Goal: Task Accomplishment & Management: Complete application form

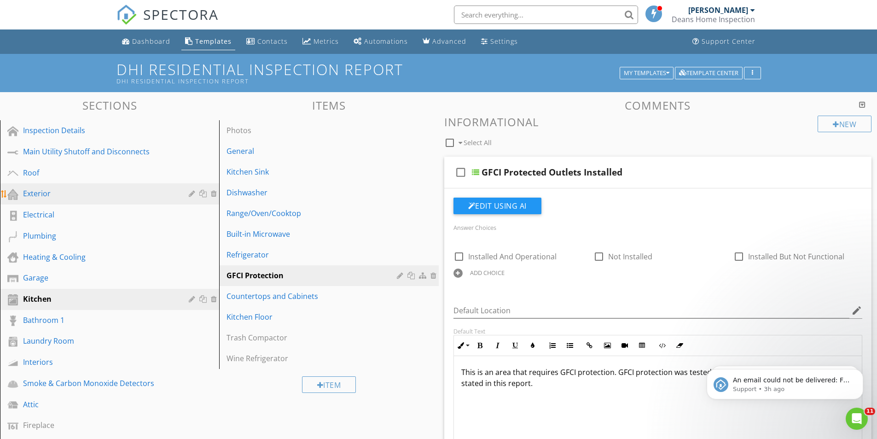
click at [41, 192] on div "Exterior" at bounding box center [99, 193] width 152 height 11
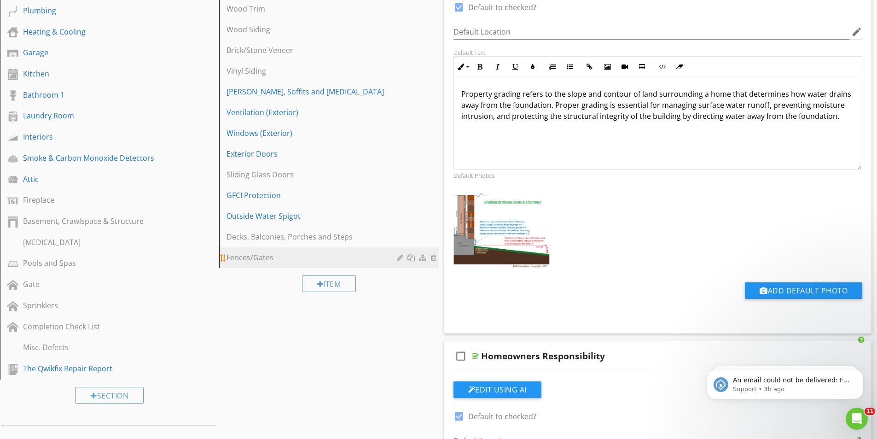
scroll to position [230, 0]
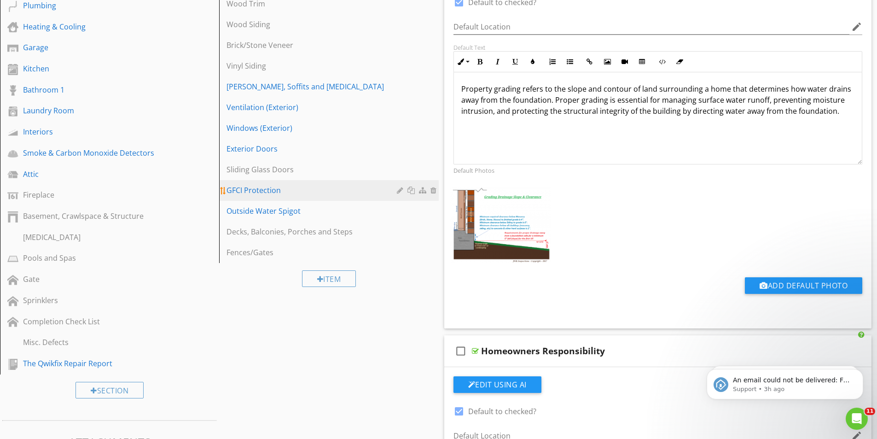
click at [267, 197] on link "GFCI Protection" at bounding box center [330, 190] width 216 height 20
type textarea "<p><strong><u>Observation:</u></strong> Standing water near the home's structur…"
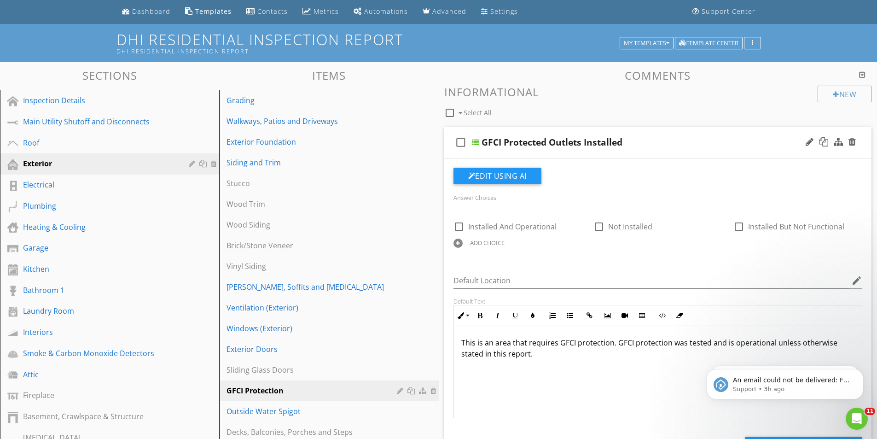
scroll to position [46, 0]
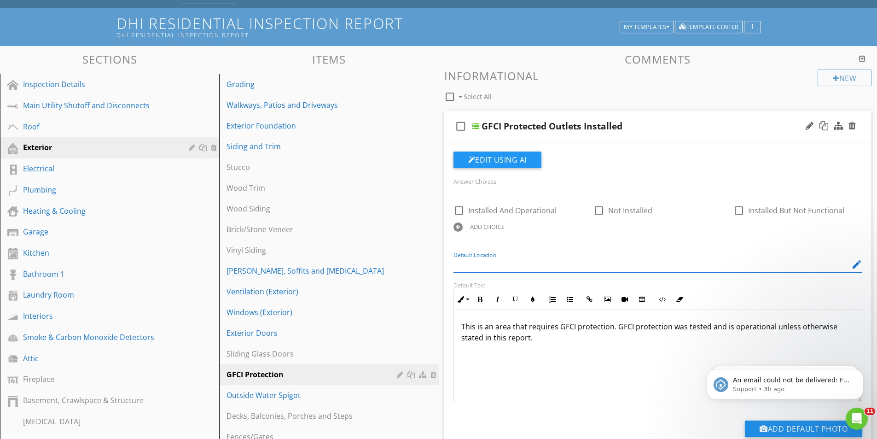
click at [557, 260] on input "Default Location" at bounding box center [651, 264] width 396 height 15
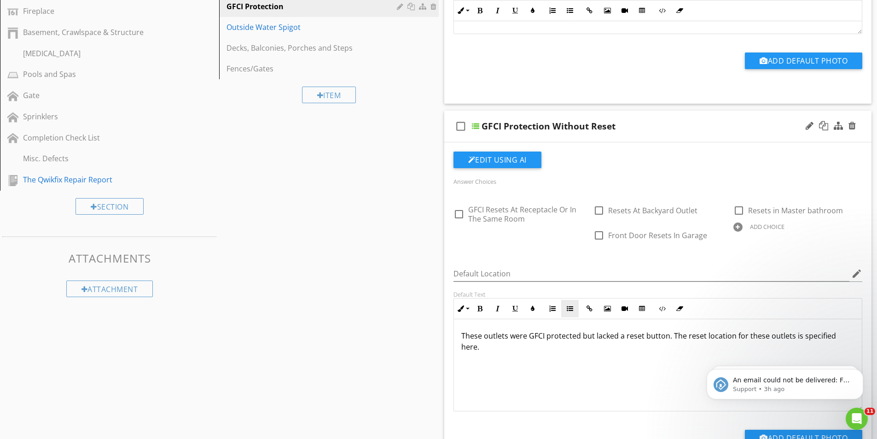
scroll to position [414, 0]
type input "Exterior"
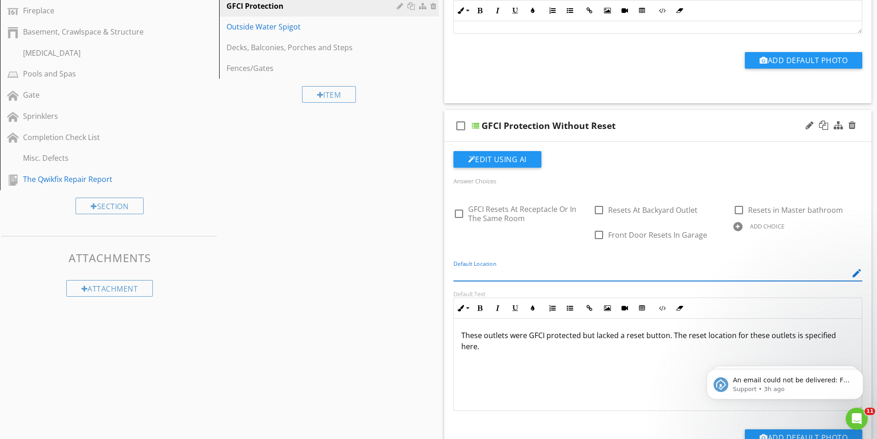
click at [530, 268] on input "Default Location" at bounding box center [651, 273] width 396 height 15
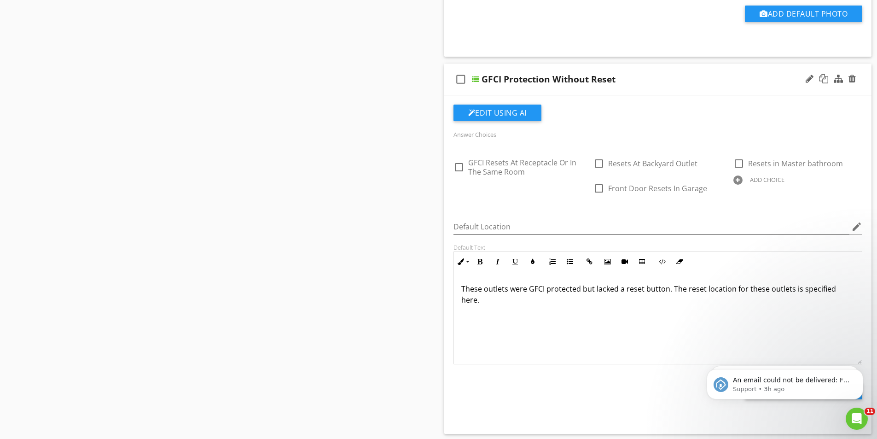
scroll to position [0, 0]
click at [854, 79] on div at bounding box center [851, 78] width 7 height 9
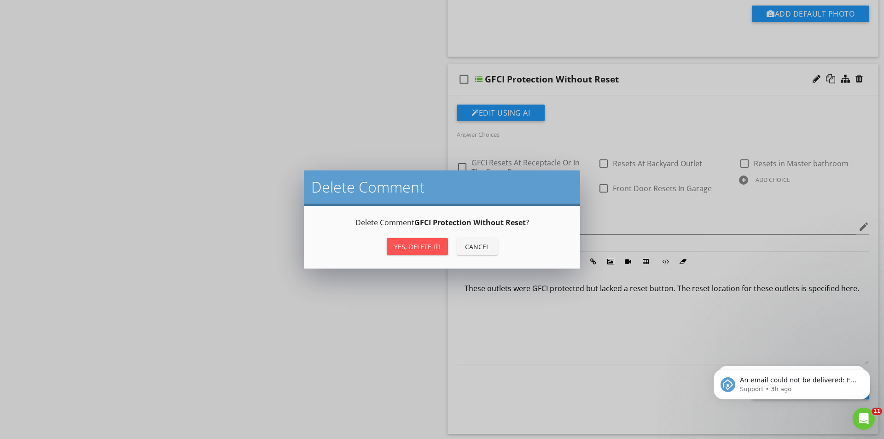
click at [413, 249] on div "Yes, Delete it!" at bounding box center [417, 247] width 46 height 10
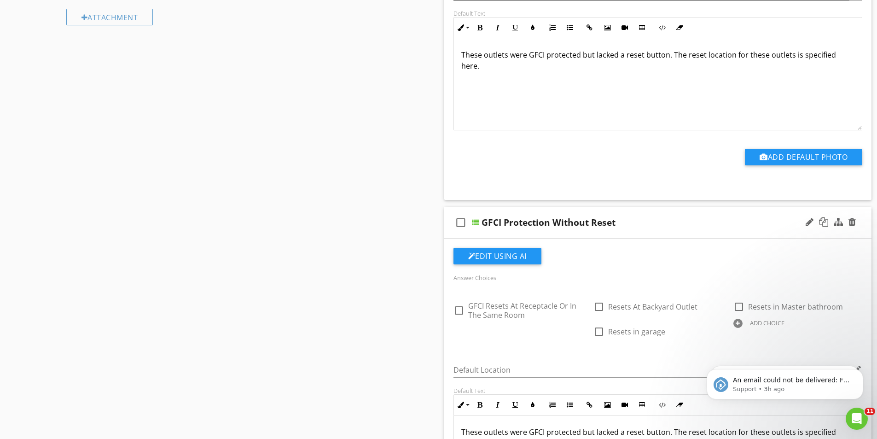
scroll to position [690, 0]
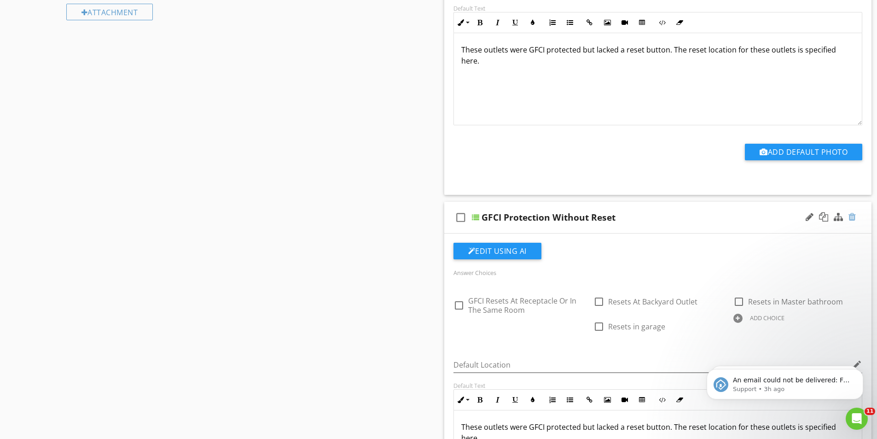
click at [854, 217] on div at bounding box center [851, 216] width 7 height 9
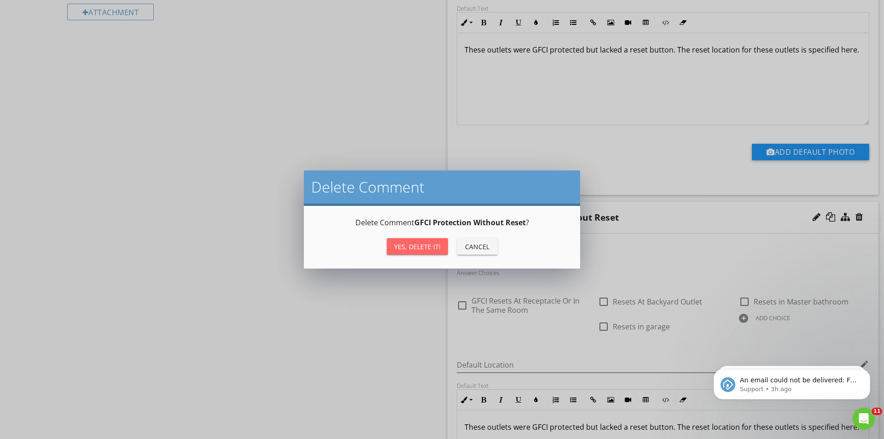
drag, startPoint x: 405, startPoint y: 249, endPoint x: 349, endPoint y: 245, distance: 56.3
click at [404, 248] on div "Yes, Delete it!" at bounding box center [417, 247] width 46 height 10
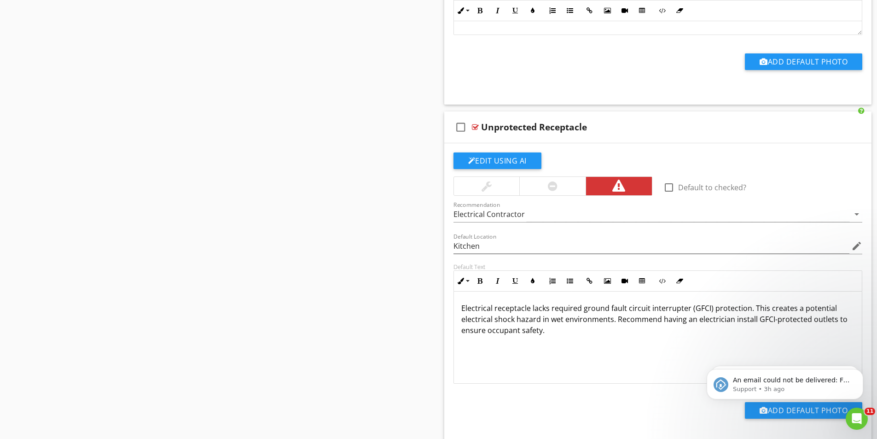
scroll to position [1288, 0]
drag, startPoint x: 502, startPoint y: 250, endPoint x: 422, endPoint y: 248, distance: 80.1
drag, startPoint x: 488, startPoint y: 248, endPoint x: 428, endPoint y: 246, distance: 59.4
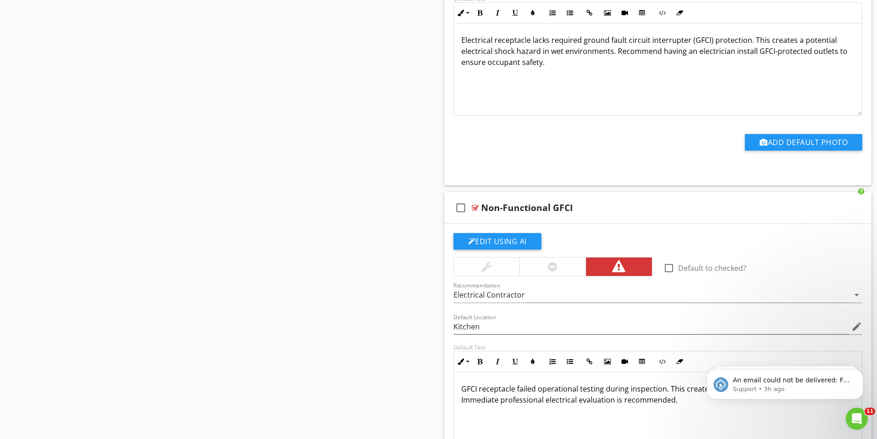
scroll to position [1565, 0]
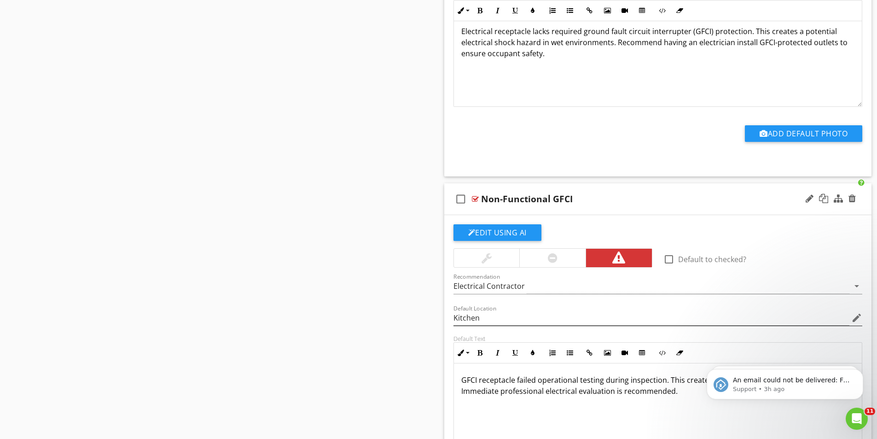
type input "Exterior"
drag, startPoint x: 490, startPoint y: 316, endPoint x: 422, endPoint y: 316, distance: 67.2
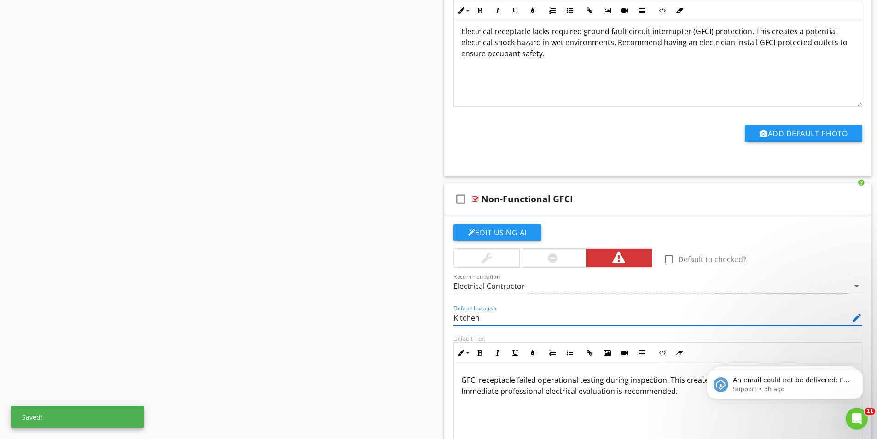
paste input "Exterior"
type input "Kitchen"
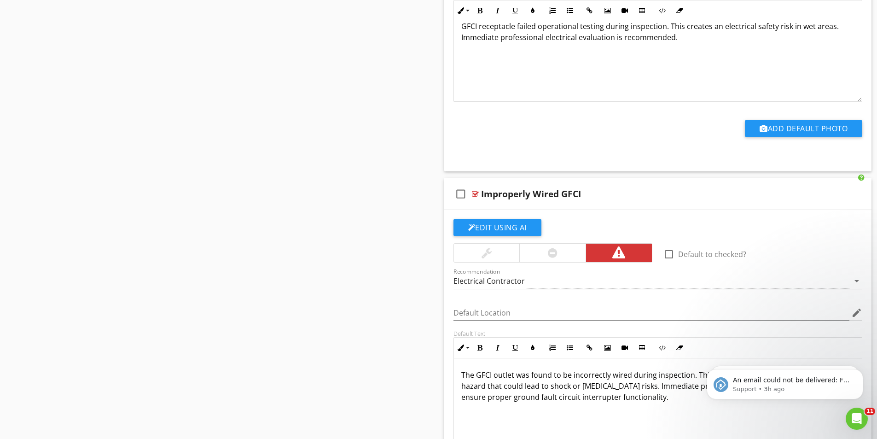
scroll to position [1933, 0]
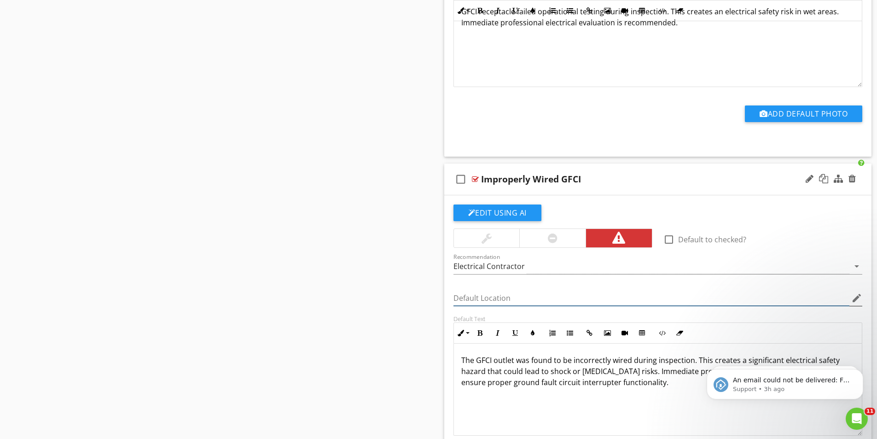
click at [480, 302] on input "Default Location" at bounding box center [651, 297] width 396 height 15
paste input "Exterior"
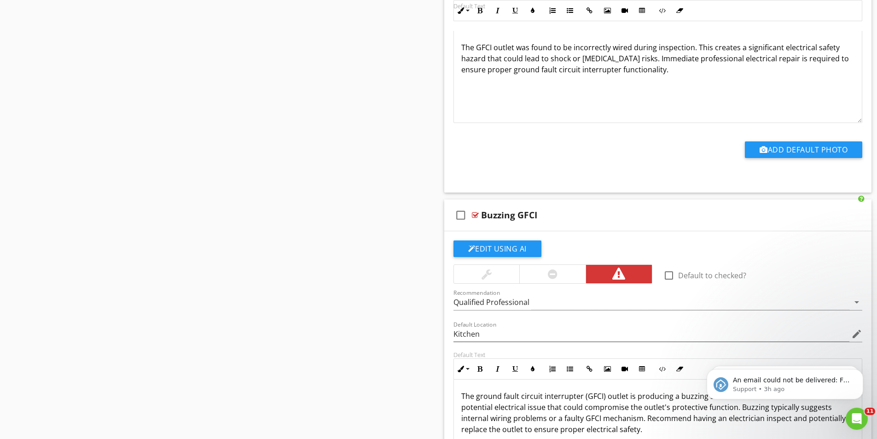
scroll to position [2255, 0]
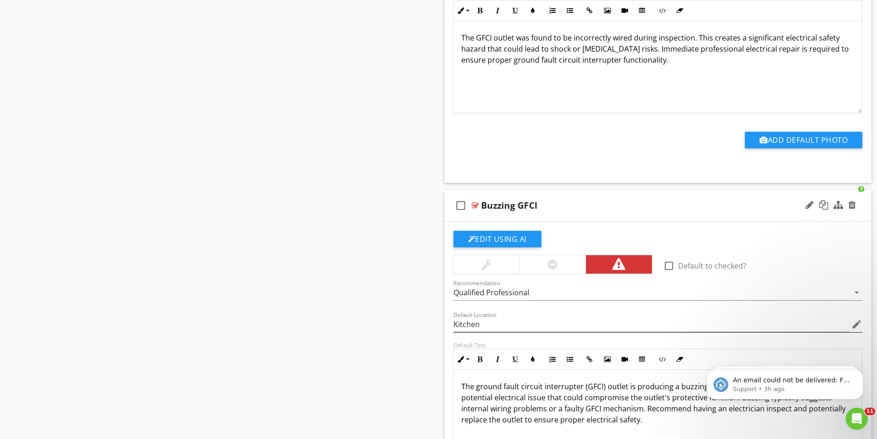
type input "Exterior"
drag, startPoint x: 483, startPoint y: 321, endPoint x: 421, endPoint y: 318, distance: 62.2
click at [422, 318] on div "Sections Inspection Details Main Utility Shutoff and Disconnects Roof Exterior …" at bounding box center [438, 69] width 877 height 4465
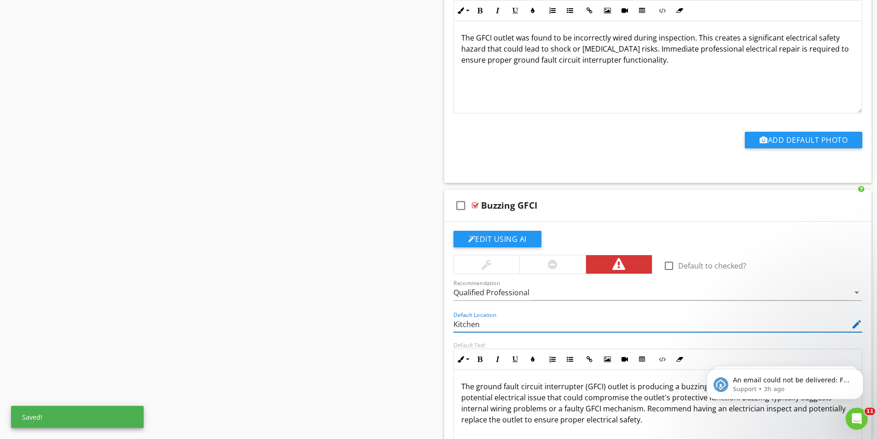
paste input "Exterior"
type input "Kitchen"
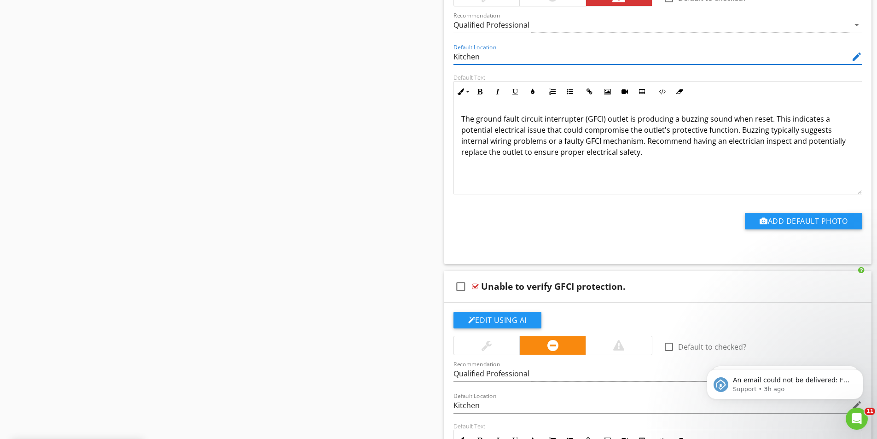
scroll to position [2623, 0]
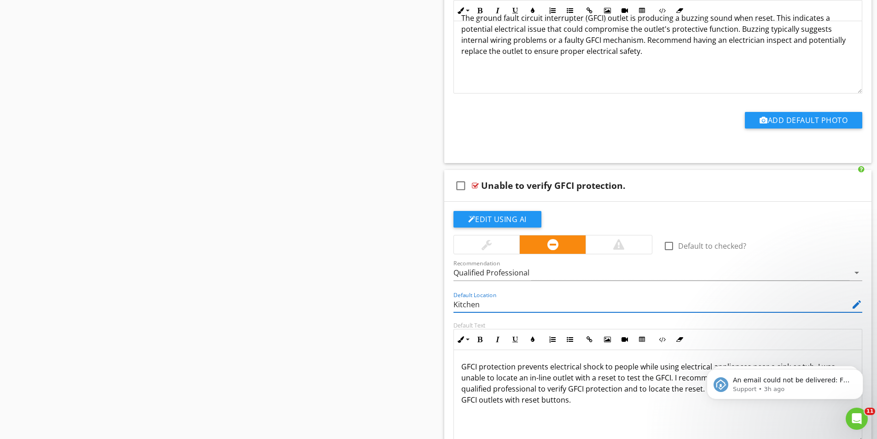
drag, startPoint x: 495, startPoint y: 302, endPoint x: 419, endPoint y: 300, distance: 76.0
paste input "Exterior"
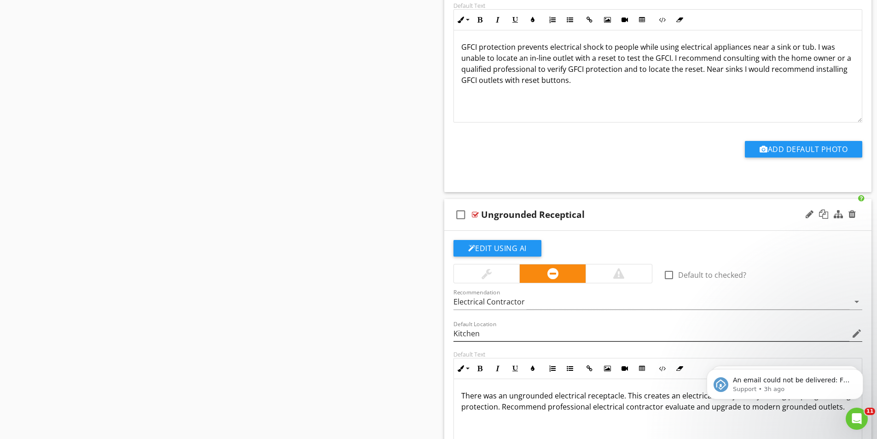
scroll to position [2945, 0]
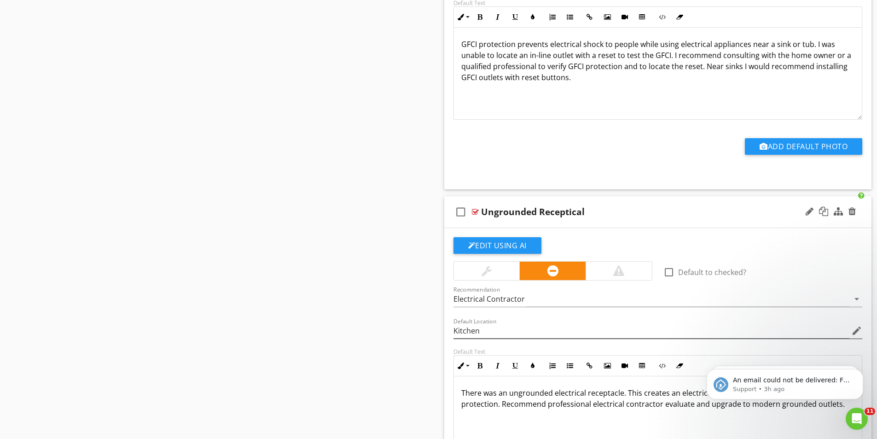
type input "Exterior"
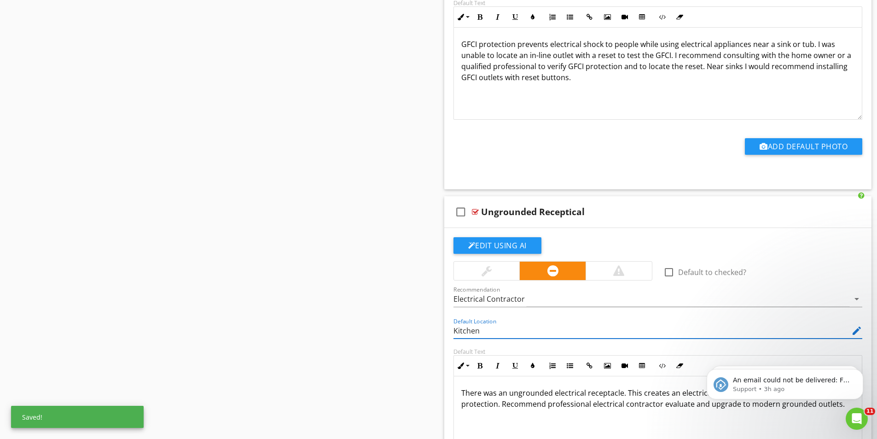
drag, startPoint x: 486, startPoint y: 331, endPoint x: 433, endPoint y: 332, distance: 53.9
paste input "Exterior"
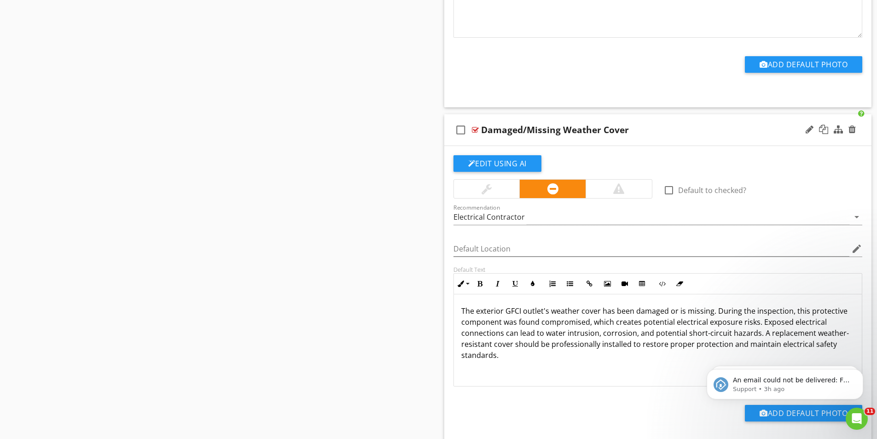
scroll to position [3727, 0]
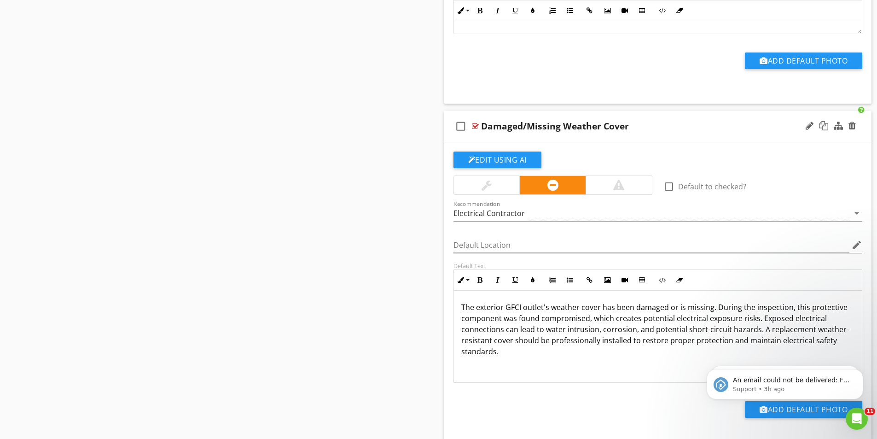
type input "Exterior"
click at [471, 239] on input "Default Location" at bounding box center [651, 244] width 396 height 15
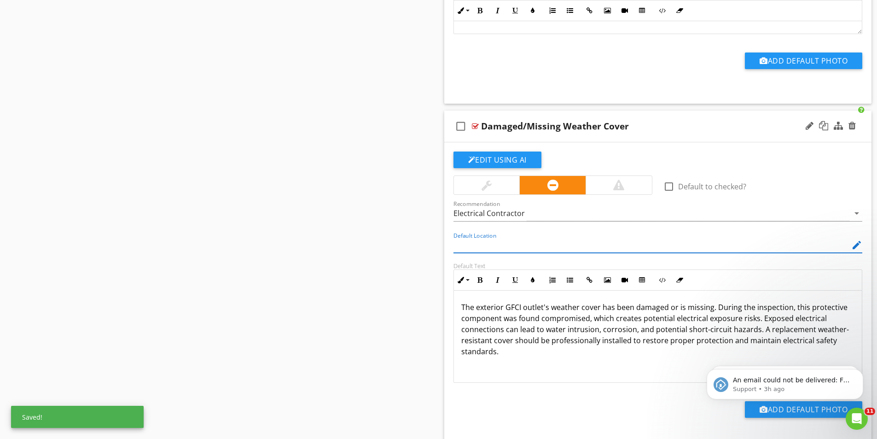
paste input "Exterior"
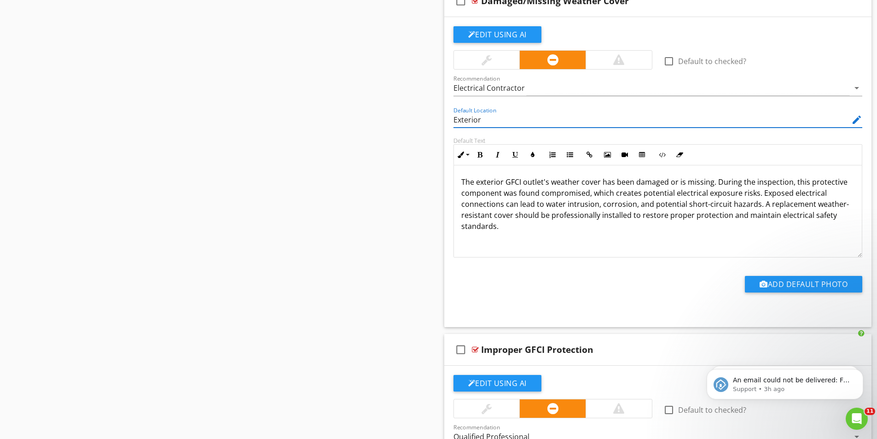
scroll to position [3852, 0]
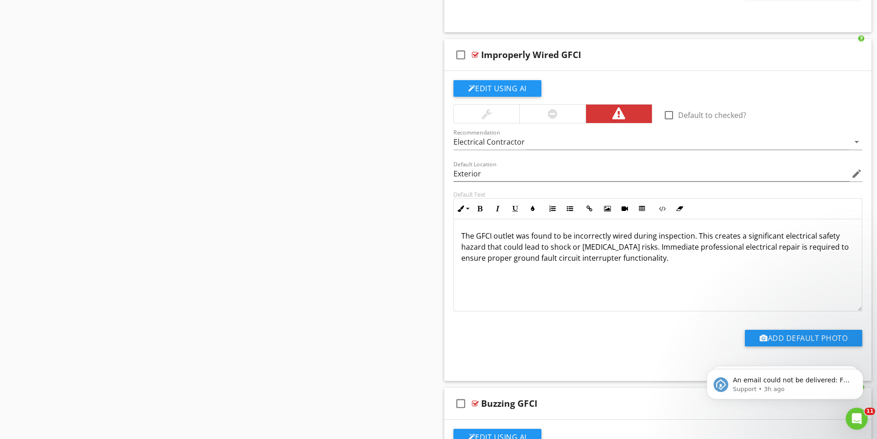
type input "Exterior"
drag, startPoint x: 305, startPoint y: 192, endPoint x: 300, endPoint y: 174, distance: 18.9
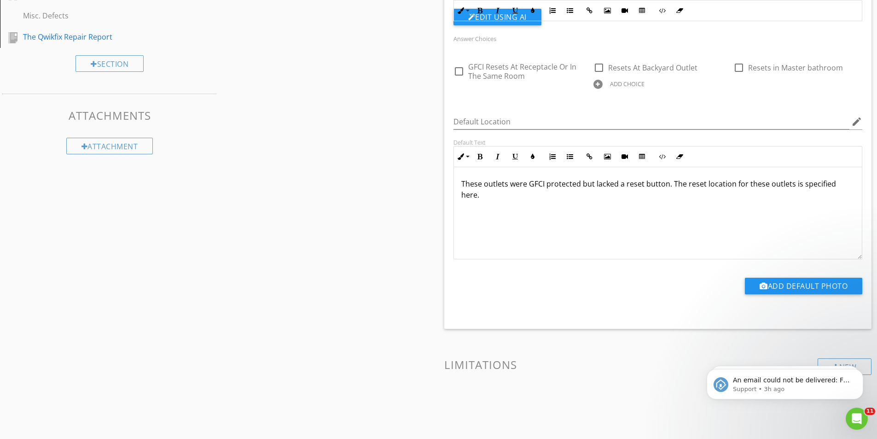
scroll to position [0, 0]
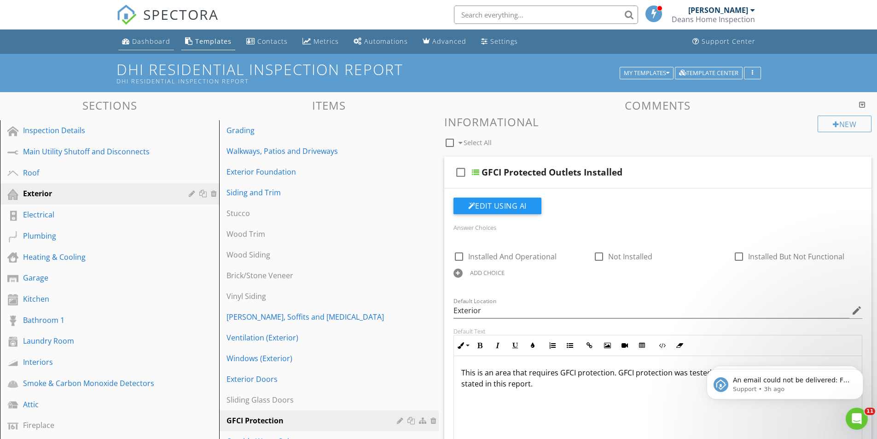
click at [136, 38] on div "Dashboard" at bounding box center [151, 41] width 38 height 9
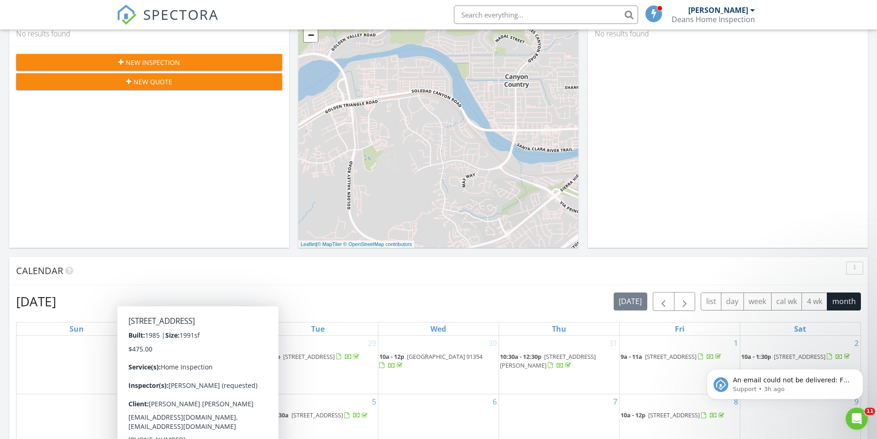
scroll to position [138, 0]
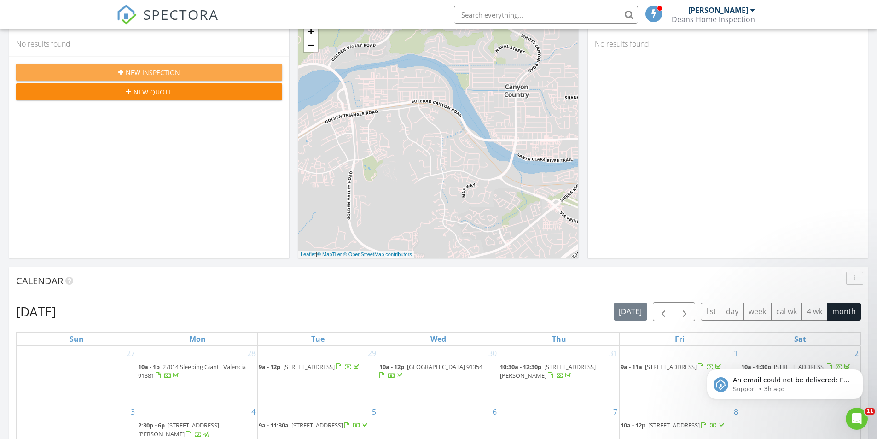
click at [135, 70] on span "New Inspection" at bounding box center [153, 73] width 54 height 10
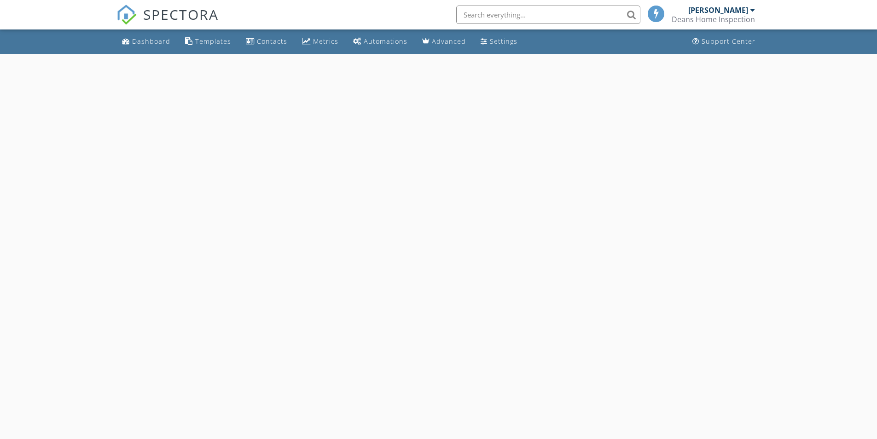
select select "7"
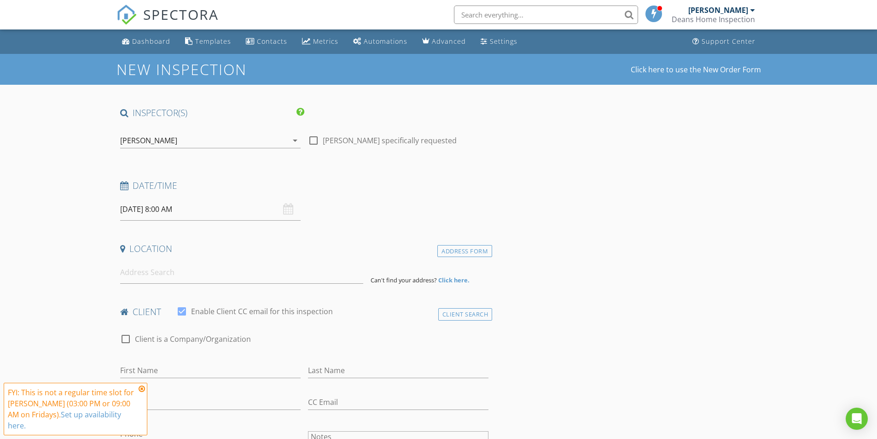
click at [148, 212] on input "08/29/2025 8:00 AM" at bounding box center [210, 209] width 180 height 23
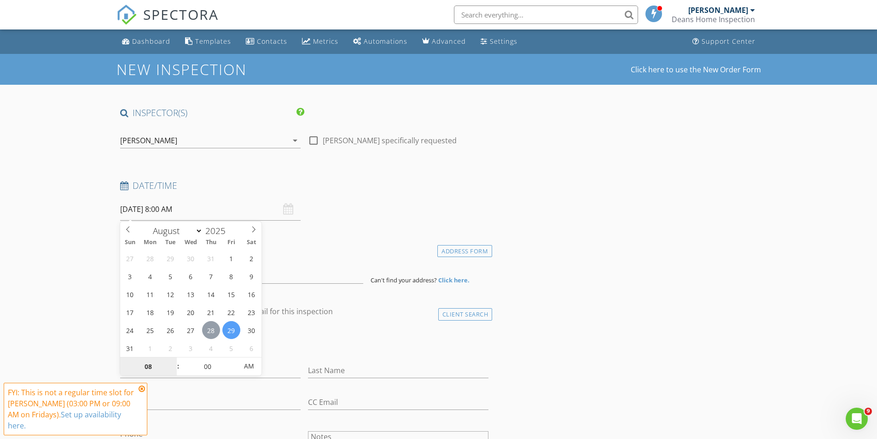
type input "08/28/2025 8:00 AM"
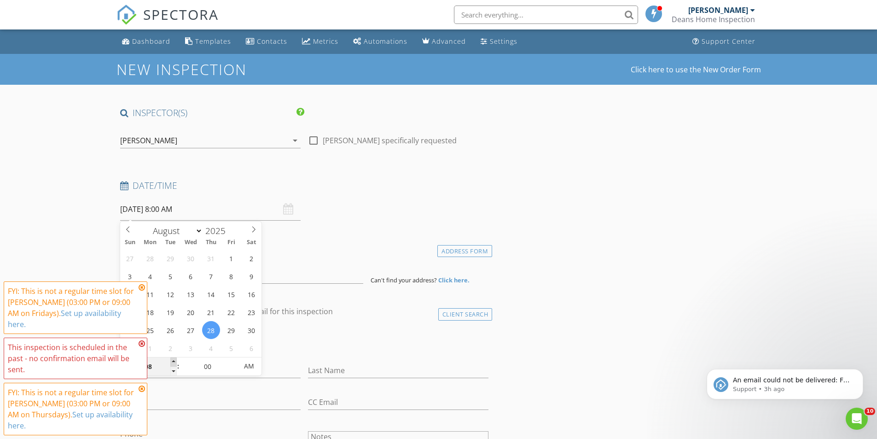
type input "09"
type input "08/28/2025 9:00 AM"
click at [173, 362] on span at bounding box center [173, 361] width 6 height 9
type input "10"
type input "08/28/2025 10:00 AM"
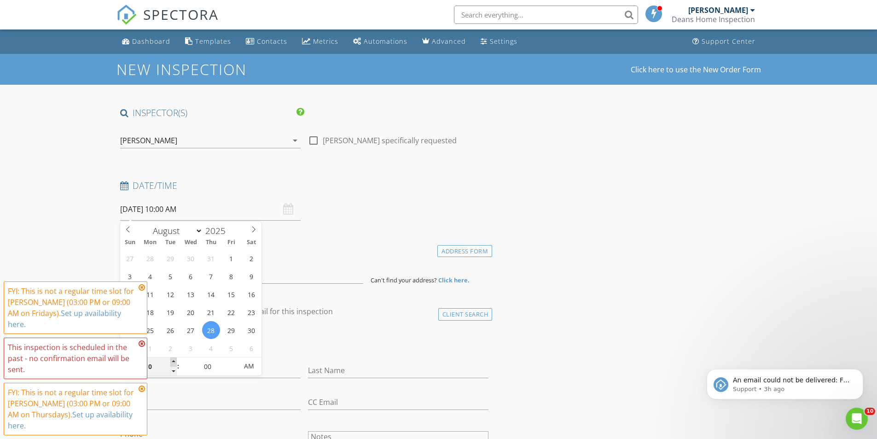
click at [173, 362] on span at bounding box center [173, 361] width 6 height 9
type input "11"
type input "08/28/2025 11:00 AM"
click at [173, 362] on span at bounding box center [173, 361] width 6 height 9
type input "12"
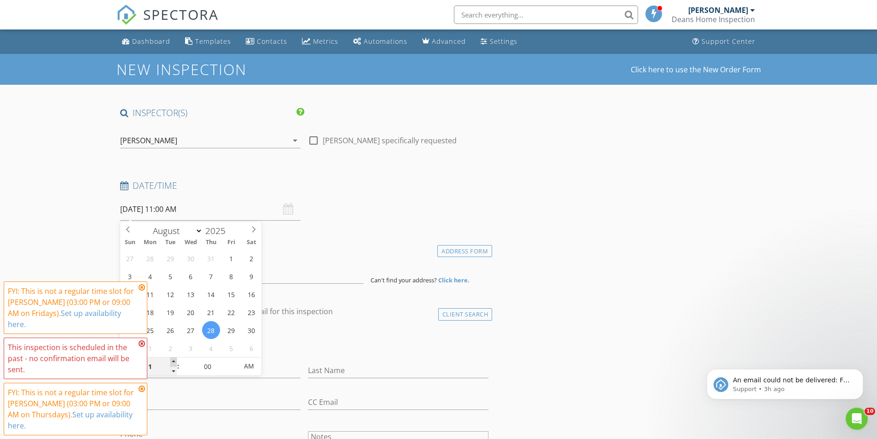
type input "08/28/2025 12:00 PM"
click at [173, 362] on span at bounding box center [173, 361] width 6 height 9
type input "01"
type input "08/28/2025 1:00 PM"
click at [173, 362] on span at bounding box center [173, 361] width 6 height 9
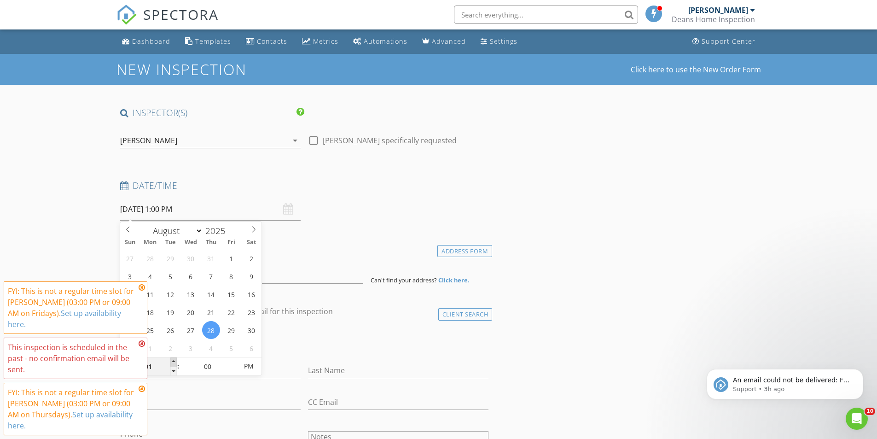
type input "02"
type input "08/28/2025 2:00 PM"
click at [173, 362] on span at bounding box center [173, 361] width 6 height 9
type input "03"
type input "08/28/2025 3:00 PM"
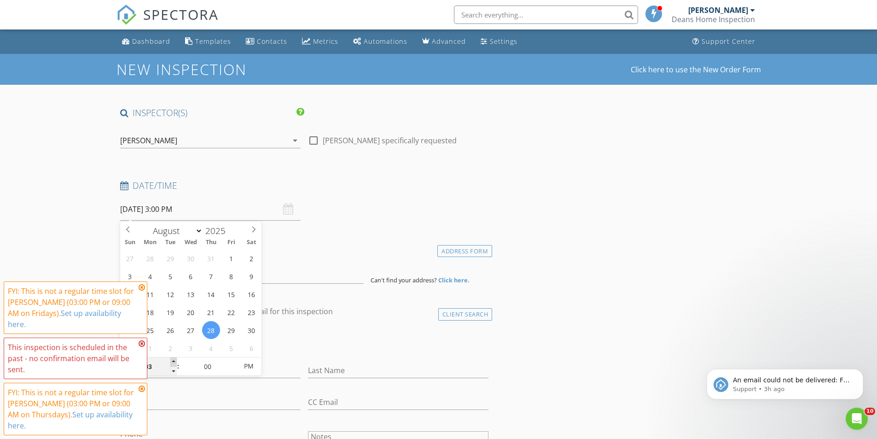
click at [173, 362] on span at bounding box center [173, 361] width 6 height 9
type input "04"
type input "08/28/2025 4:00 PM"
click at [173, 362] on span at bounding box center [173, 361] width 6 height 9
type input "05"
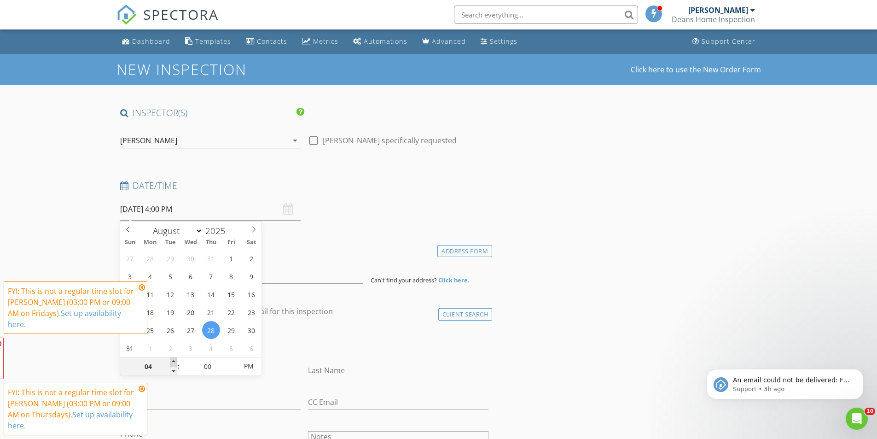
type input "08/28/2025 5:00 PM"
click at [173, 362] on span at bounding box center [173, 361] width 6 height 9
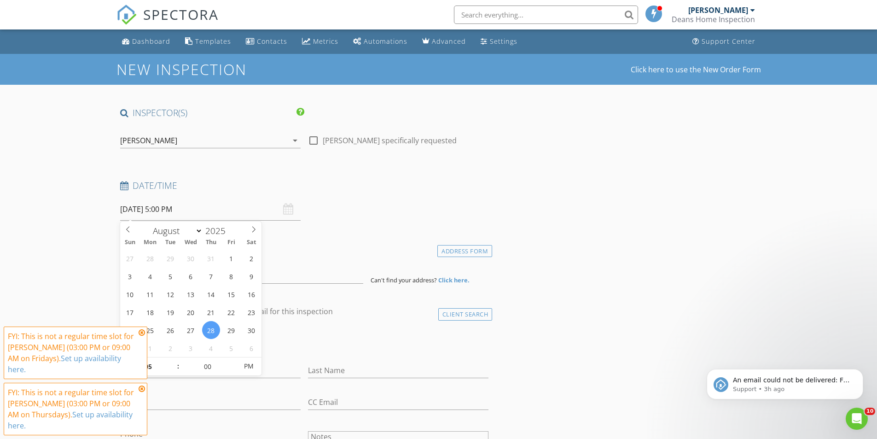
click at [144, 336] on icon at bounding box center [142, 332] width 6 height 7
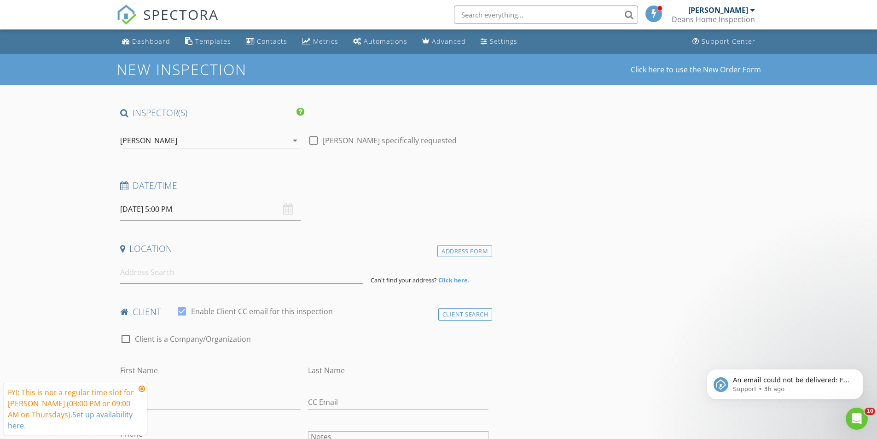
click at [142, 387] on icon at bounding box center [142, 388] width 6 height 7
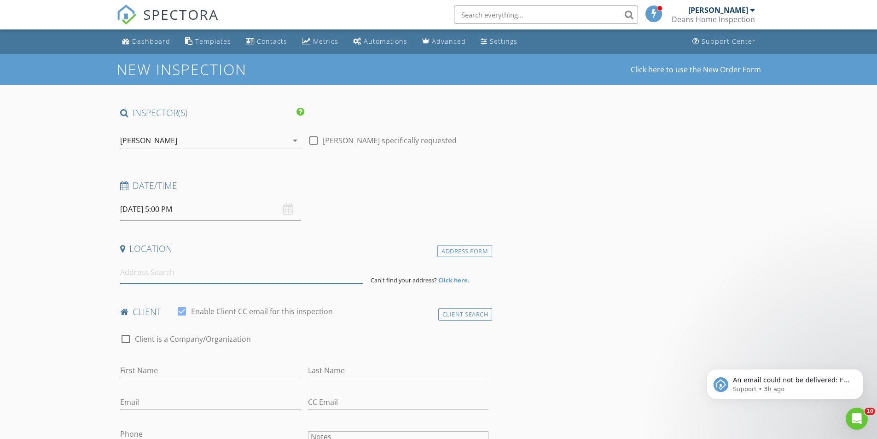
click at [175, 270] on input at bounding box center [241, 272] width 243 height 23
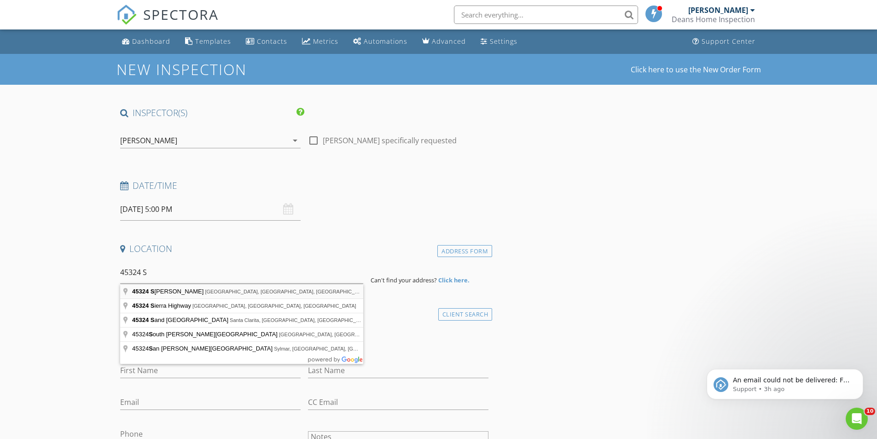
type input "45324 Spahn Lane, Lancaster, CA, USA"
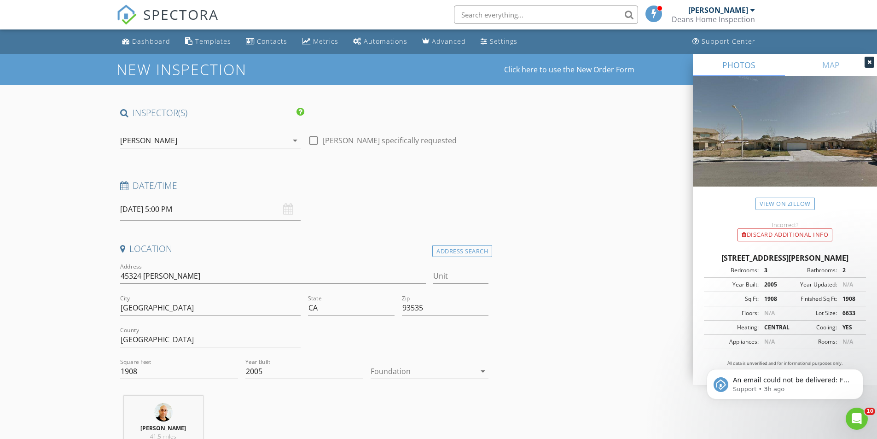
click at [409, 377] on div at bounding box center [422, 371] width 105 height 15
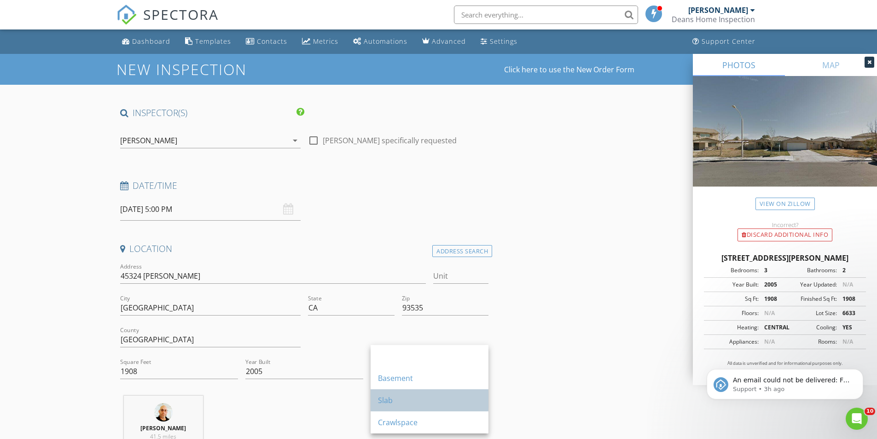
click at [399, 403] on div "Slab" at bounding box center [429, 399] width 103 height 11
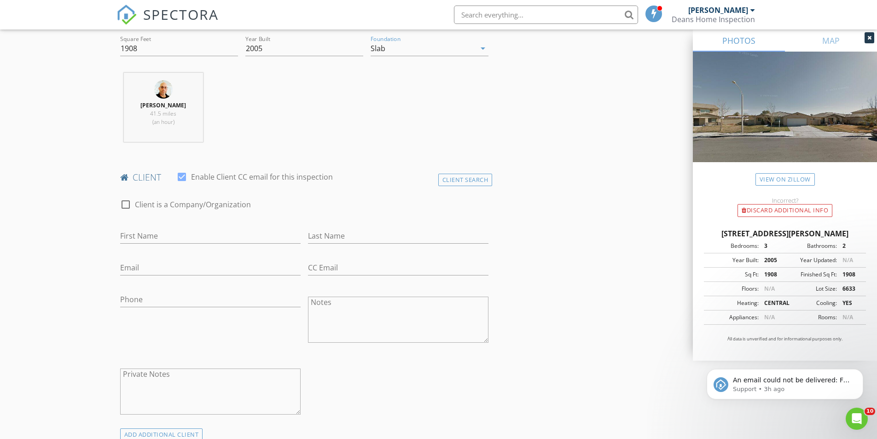
scroll to position [322, 0]
click at [150, 300] on input "Phone" at bounding box center [210, 299] width 180 height 15
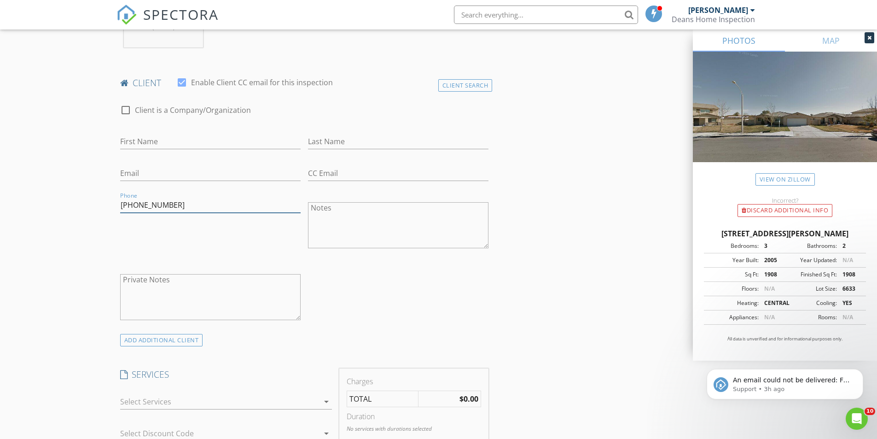
scroll to position [414, 0]
type input "832-903-5507"
click at [142, 174] on input "Email" at bounding box center [210, 175] width 180 height 15
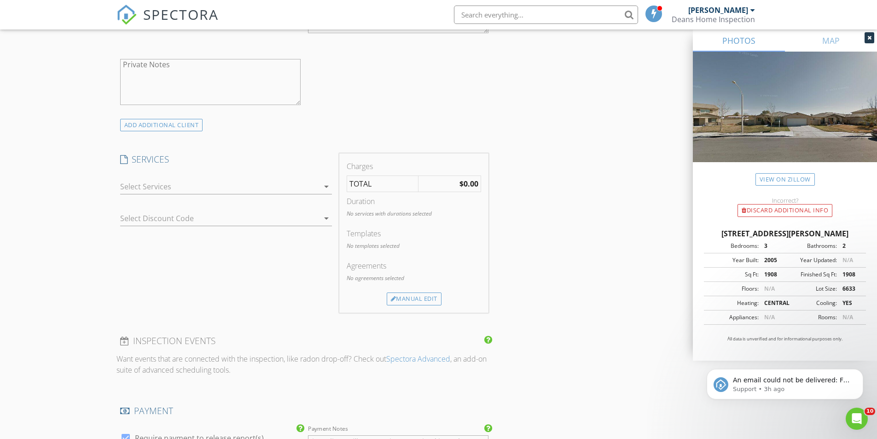
scroll to position [644, 0]
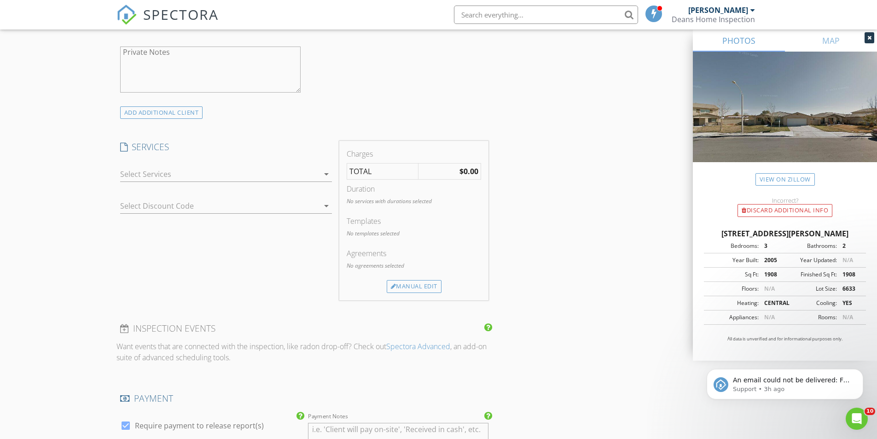
click at [188, 170] on div at bounding box center [219, 174] width 199 height 15
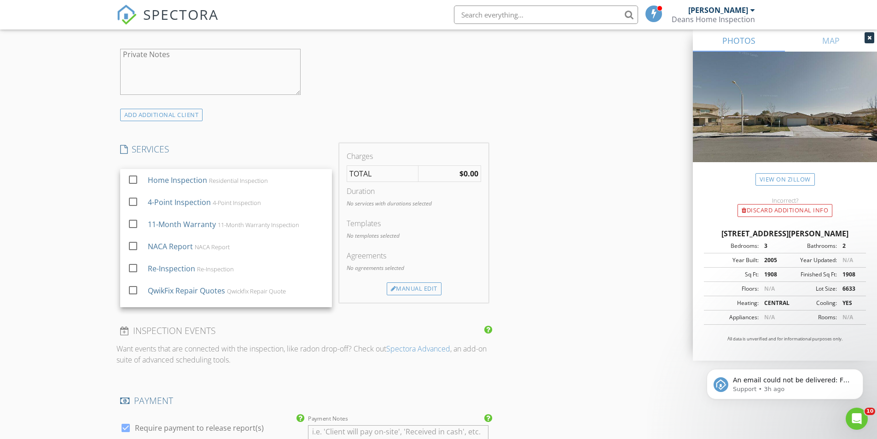
scroll to position [647, 0]
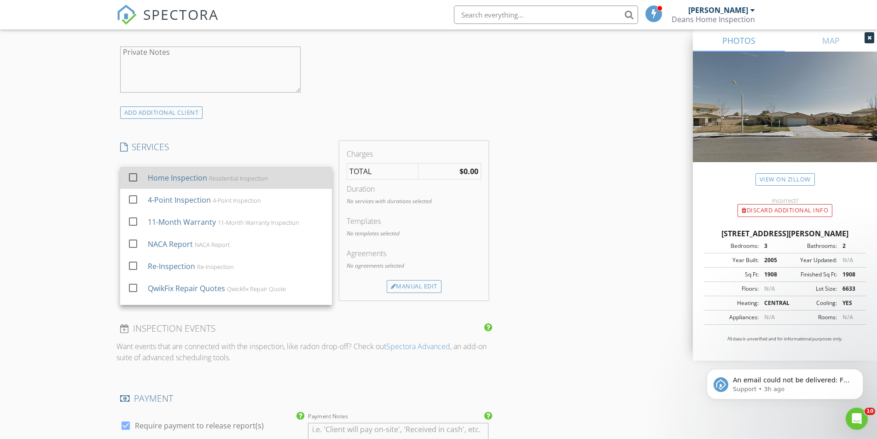
click at [135, 177] on div at bounding box center [133, 177] width 16 height 16
checkbox input "true"
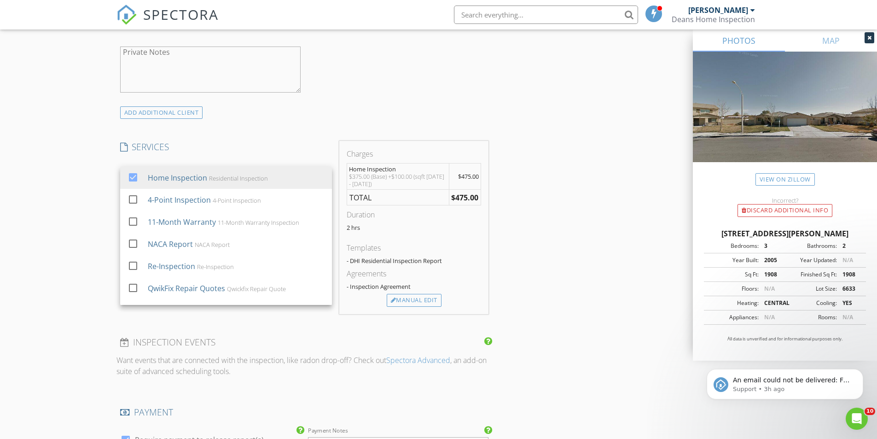
click at [41, 220] on div "New Inspection Click here to use the New Order Form INSPECTOR(S) check_box Jere…" at bounding box center [438, 243] width 877 height 1672
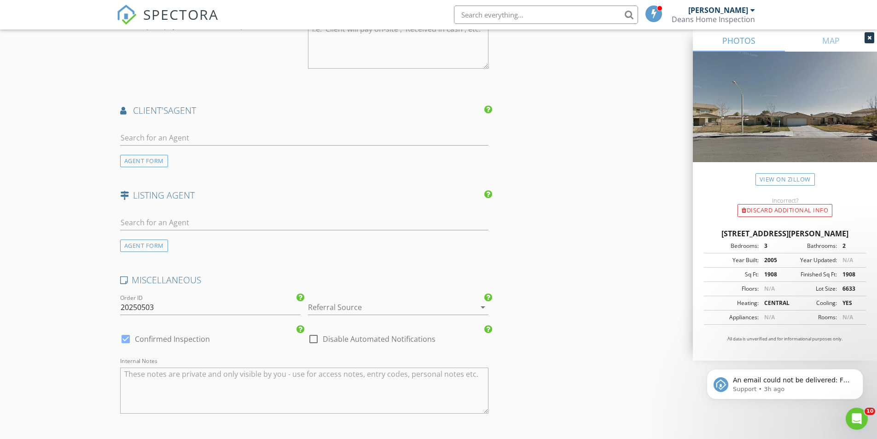
scroll to position [1107, 0]
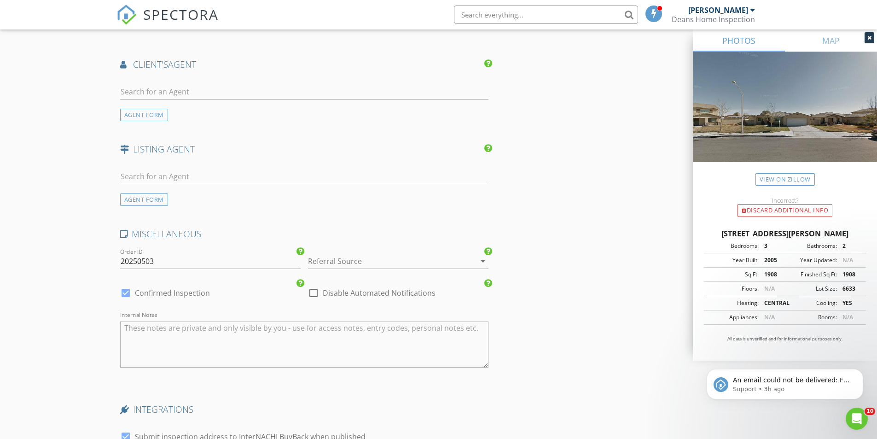
click at [318, 258] on div at bounding box center [385, 261] width 155 height 15
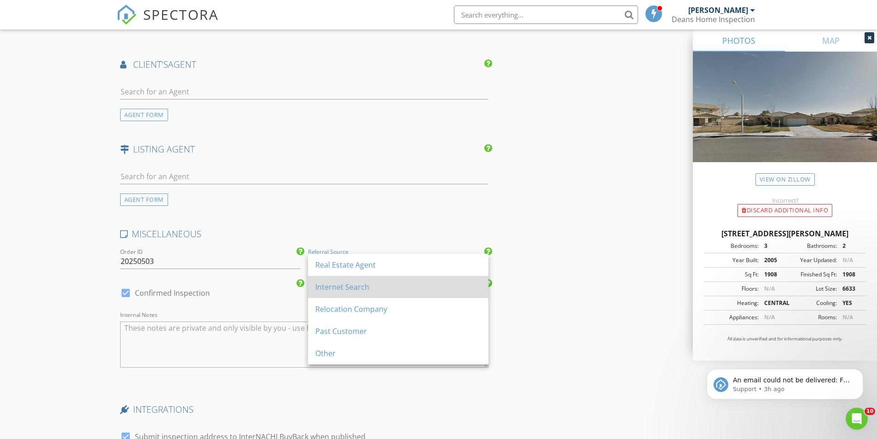
click at [334, 292] on div "Internet Search" at bounding box center [398, 286] width 166 height 11
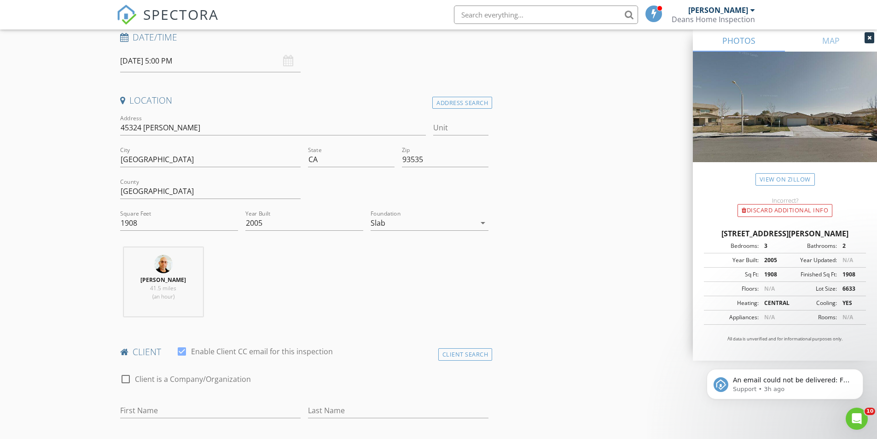
scroll to position [276, 0]
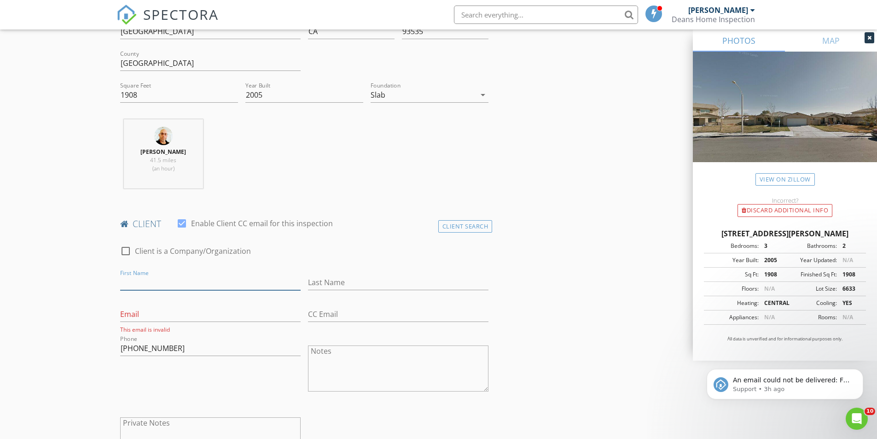
click at [209, 284] on input "First Name" at bounding box center [210, 282] width 180 height 15
type input "Noemi"
type input "Robles"
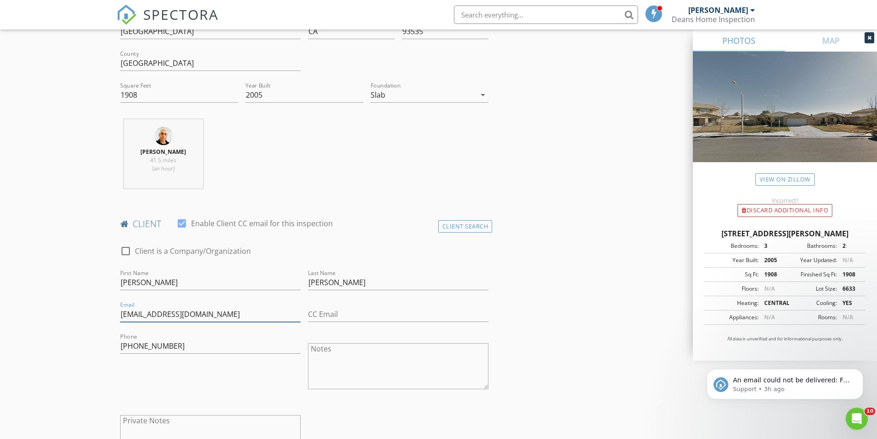
type input "npalacios522@gmail.com"
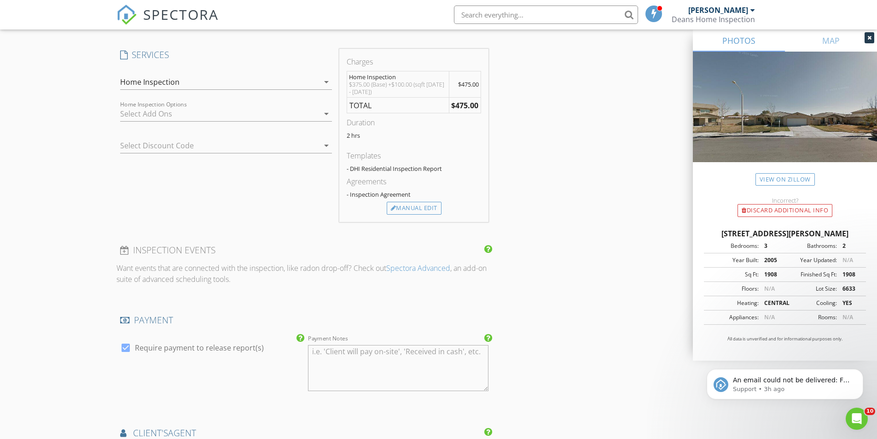
scroll to position [874, 0]
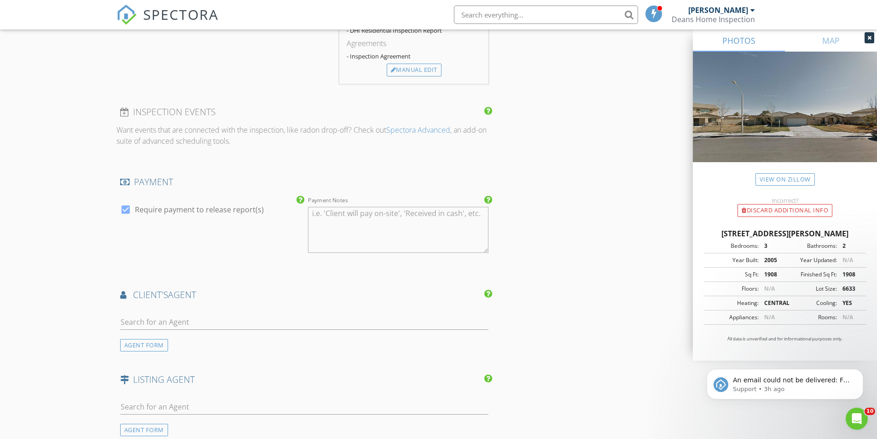
click at [185, 313] on div at bounding box center [304, 324] width 369 height 30
click at [182, 323] on input "text" at bounding box center [304, 321] width 369 height 15
drag, startPoint x: 151, startPoint y: 321, endPoint x: 117, endPoint y: 319, distance: 33.7
click at [117, 319] on div "jamin No results found. Click to add a new Agent AGENT FORM" at bounding box center [304, 329] width 376 height 44
type input "jasm"
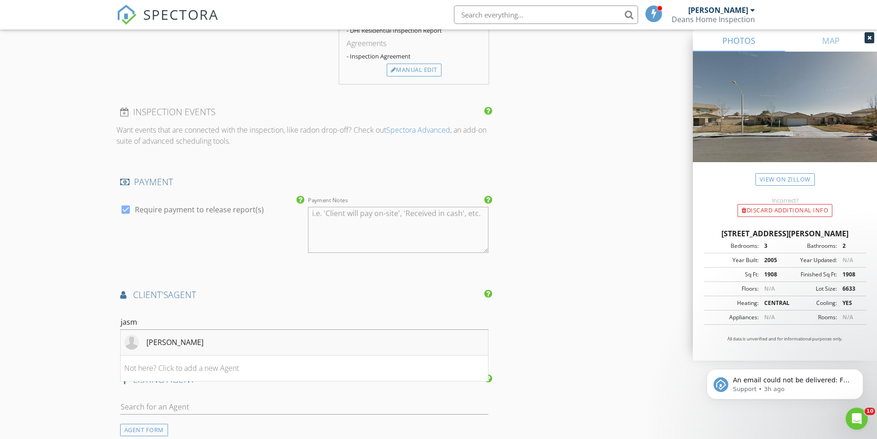
click at [154, 344] on div "Jasmine Bonnell" at bounding box center [174, 341] width 57 height 11
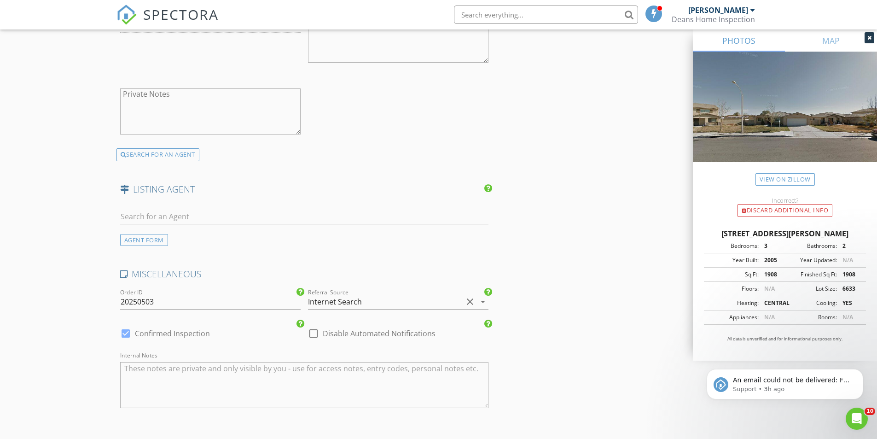
scroll to position [1288, 0]
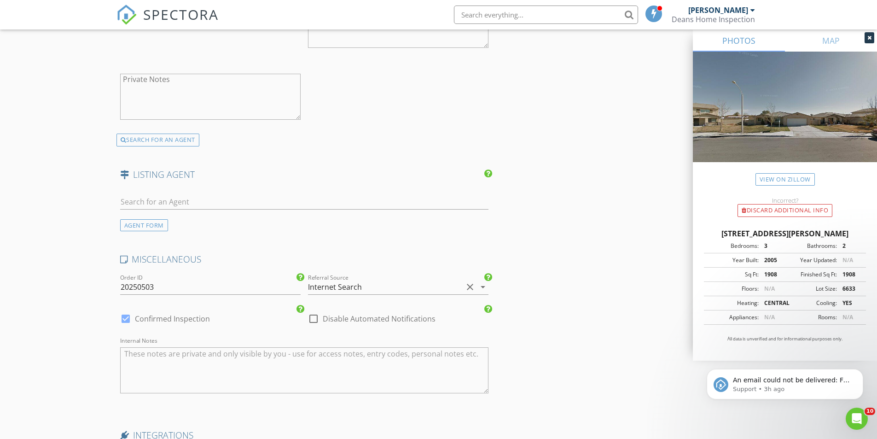
click at [367, 292] on div "Internet Search" at bounding box center [385, 286] width 155 height 15
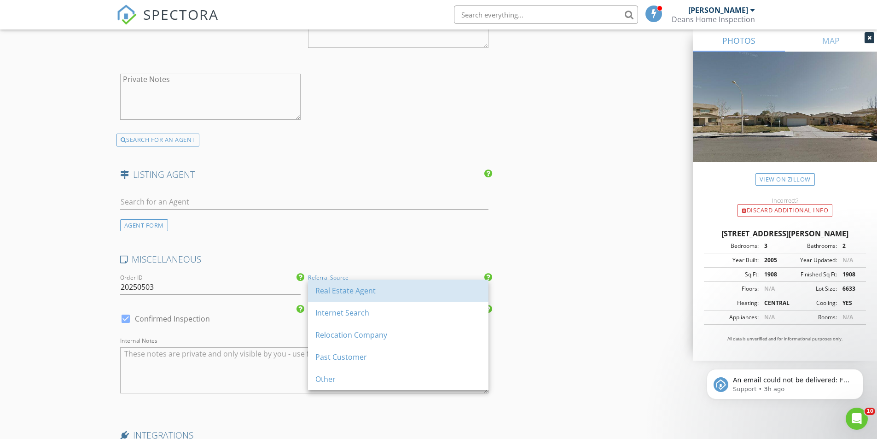
drag, startPoint x: 360, startPoint y: 294, endPoint x: 127, endPoint y: 288, distance: 232.9
click at [360, 294] on div "Real Estate Agent" at bounding box center [398, 290] width 166 height 11
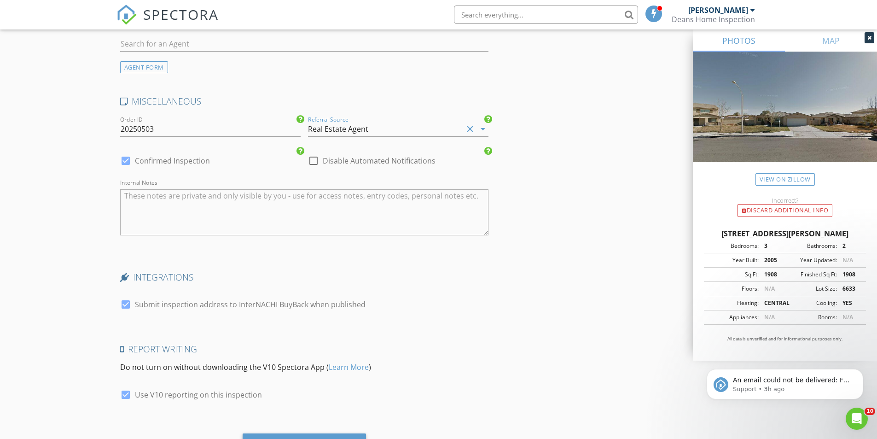
scroll to position [1495, 0]
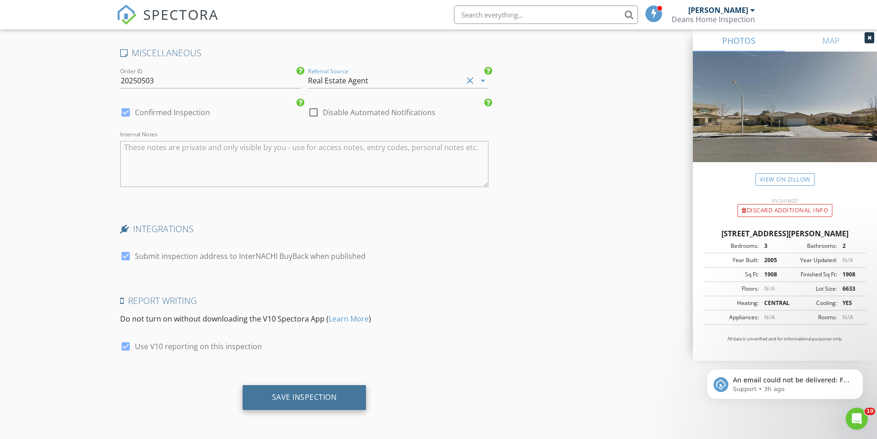
click at [323, 393] on div "Save Inspection" at bounding box center [304, 396] width 65 height 9
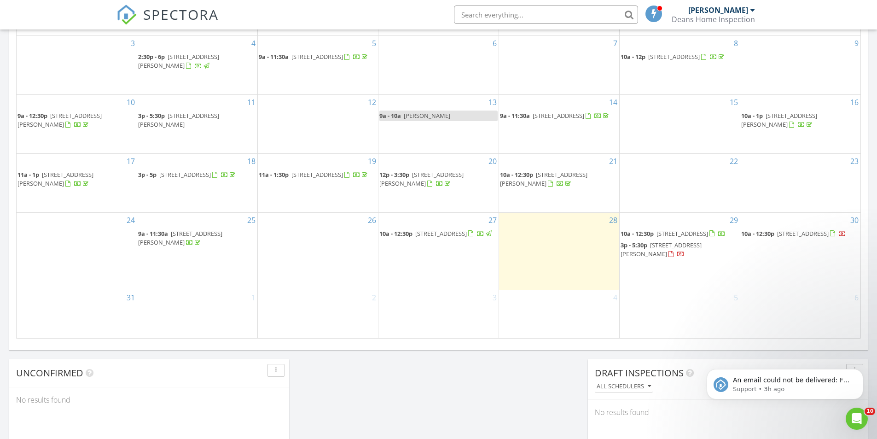
scroll to position [552, 0]
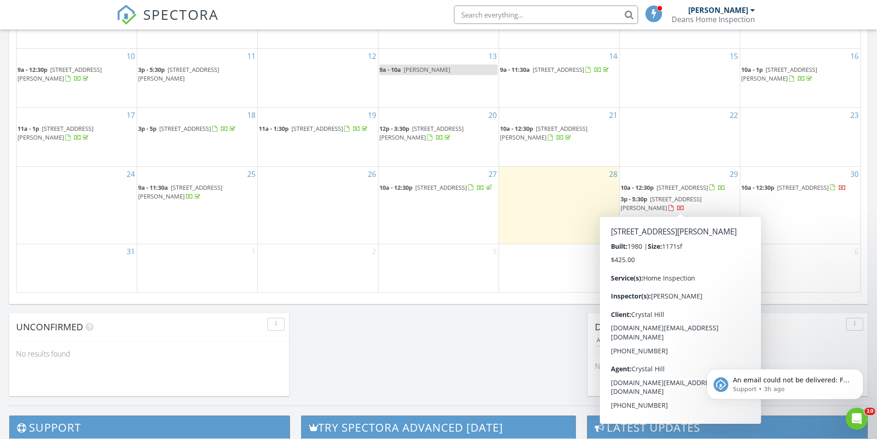
click at [701, 197] on span "[STREET_ADDRESS][PERSON_NAME]" at bounding box center [660, 203] width 81 height 17
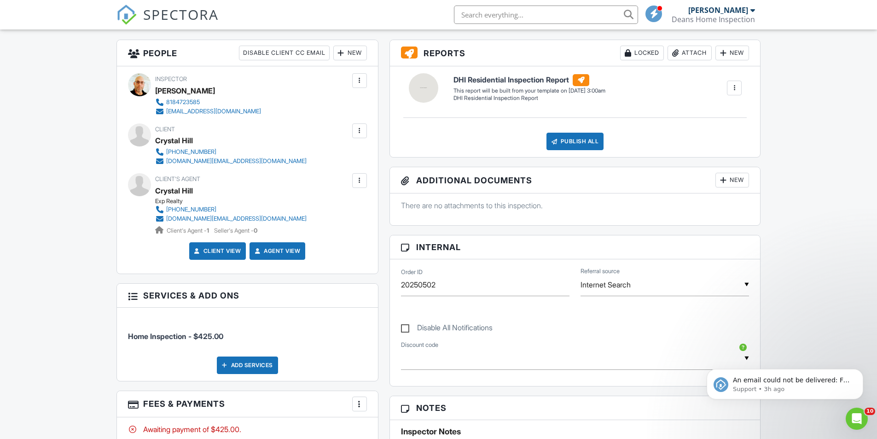
click at [407, 331] on label "Disable All Notifications" at bounding box center [447, 329] width 92 height 12
click at [407, 326] on input "Disable All Notifications" at bounding box center [404, 323] width 6 height 6
checkbox input "true"
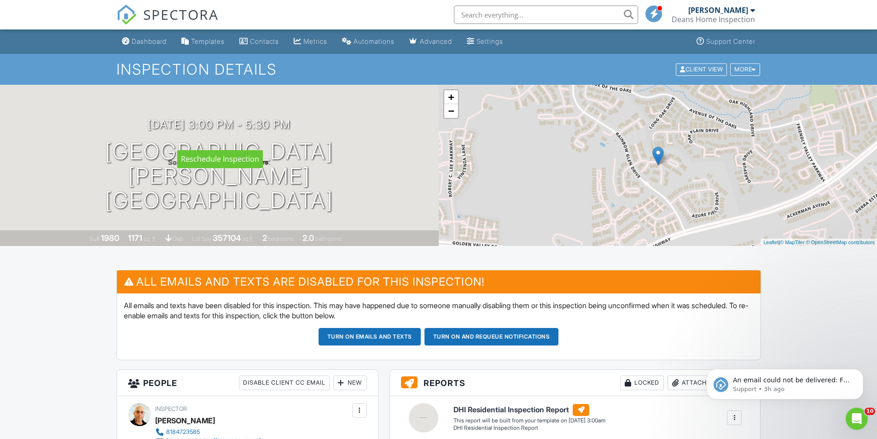
click at [0, 0] on div at bounding box center [0, 0] width 0 height 0
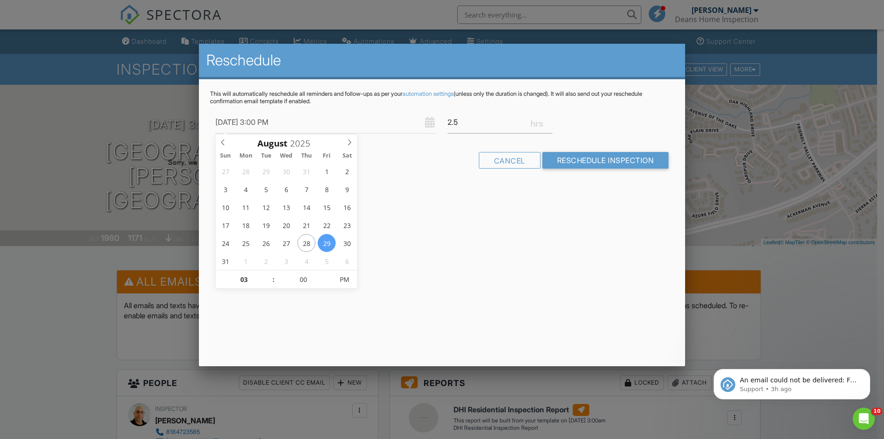
click at [416, 213] on div "Reschedule This will automatically reschedule all reminders and follow-ups as p…" at bounding box center [442, 205] width 486 height 322
click at [747, 165] on div at bounding box center [442, 228] width 884 height 548
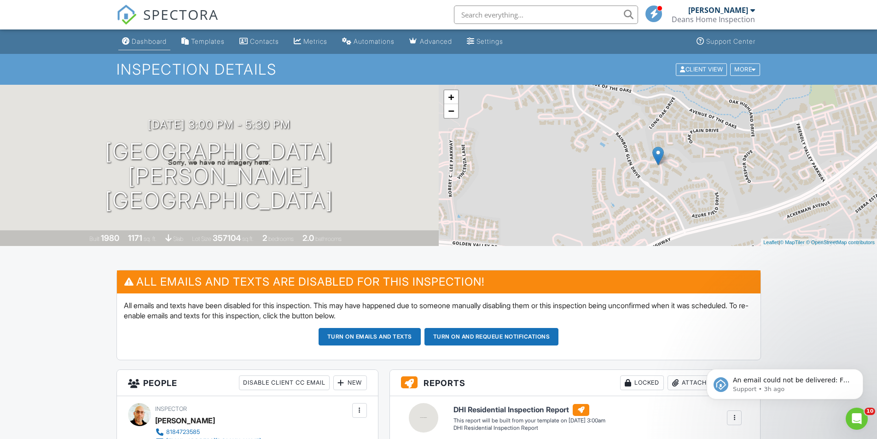
click at [136, 39] on div "Dashboard" at bounding box center [149, 41] width 35 height 8
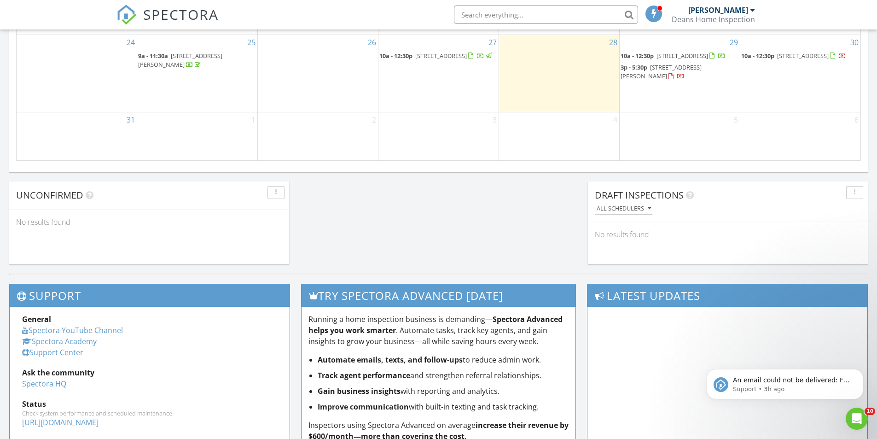
scroll to position [488, 0]
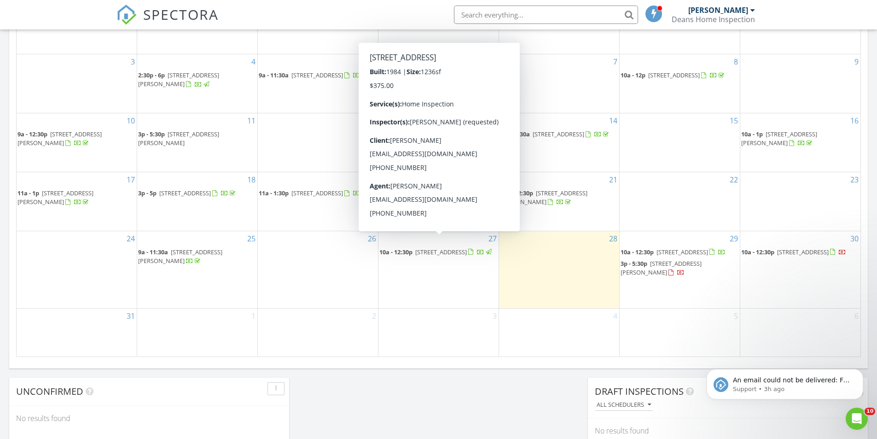
click at [531, 258] on div "28" at bounding box center [559, 269] width 120 height 77
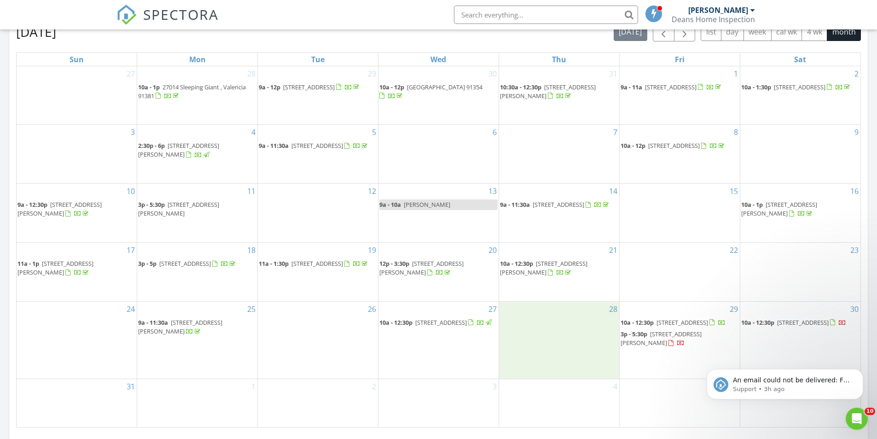
scroll to position [350, 0]
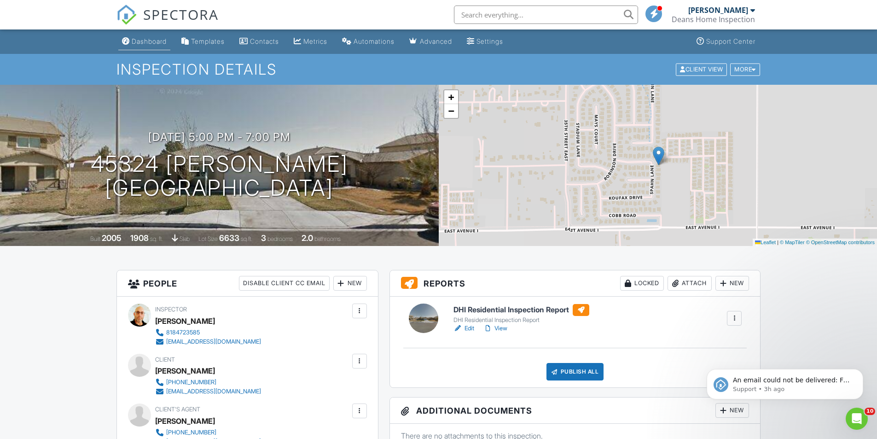
click at [147, 46] on link "Dashboard" at bounding box center [144, 41] width 52 height 17
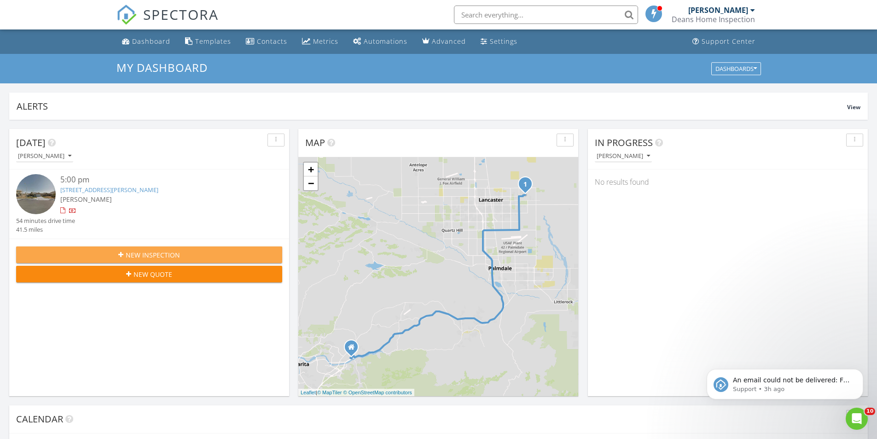
click at [139, 255] on span "New Inspection" at bounding box center [153, 255] width 54 height 10
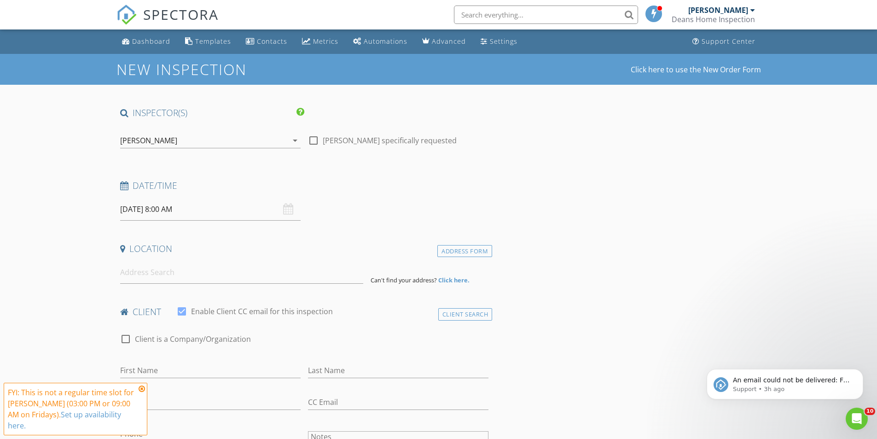
click at [310, 139] on div at bounding box center [314, 141] width 16 height 16
checkbox input "true"
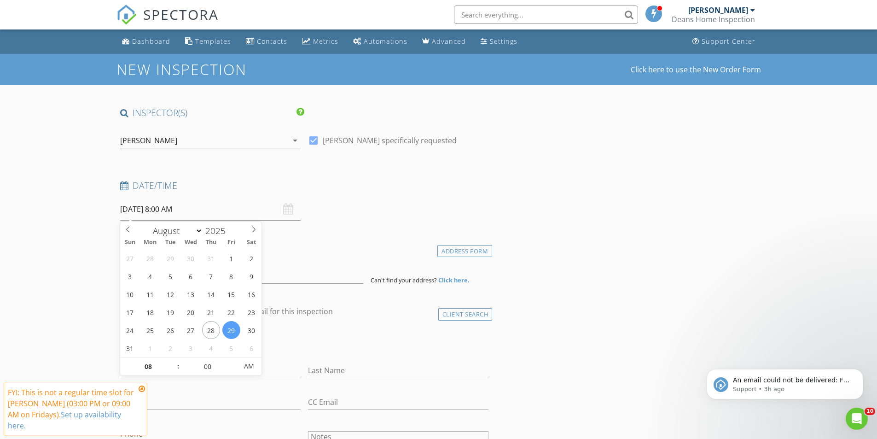
click at [157, 206] on input "[DATE] 8:00 AM" at bounding box center [210, 209] width 180 height 23
select select "8"
type input "[DATE] 8:00 AM"
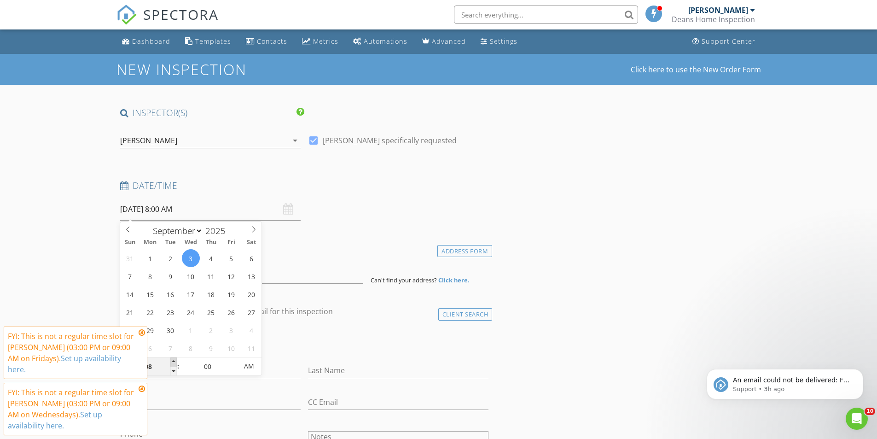
type input "09"
type input "[DATE] 9:00 AM"
click at [174, 360] on span at bounding box center [173, 361] width 6 height 9
type input "10"
type input "[DATE] 10:00 AM"
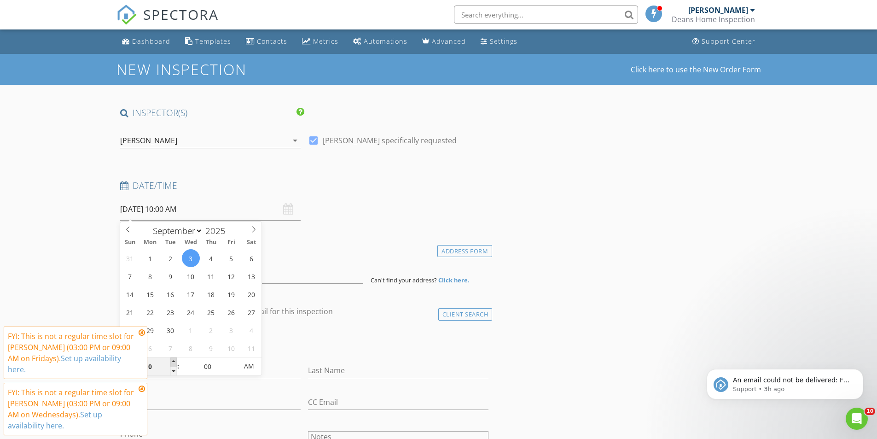
click at [174, 360] on span at bounding box center [173, 361] width 6 height 9
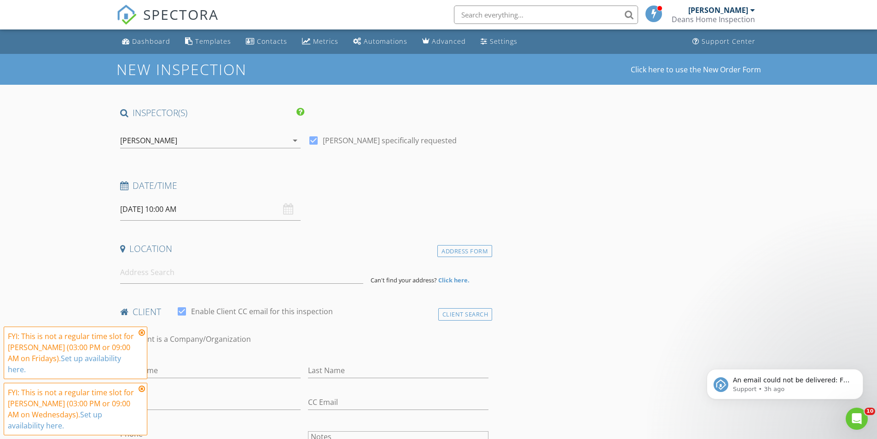
click at [143, 336] on icon at bounding box center [142, 332] width 6 height 7
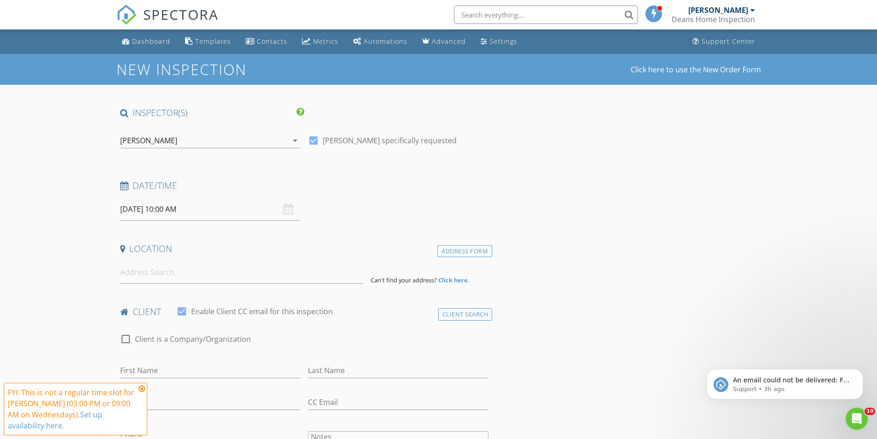
click at [139, 386] on icon at bounding box center [142, 388] width 6 height 7
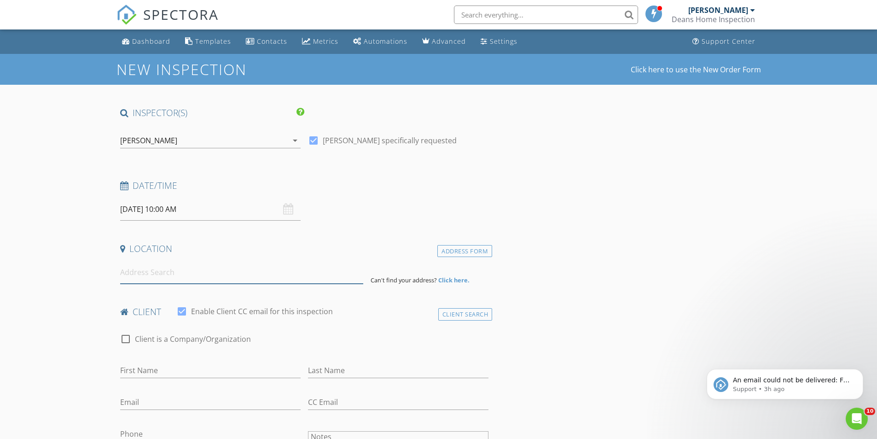
click at [157, 278] on input at bounding box center [241, 272] width 243 height 23
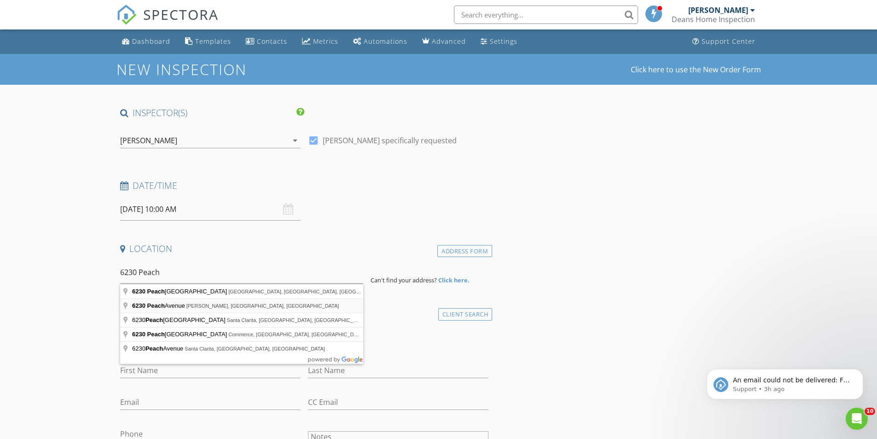
type input "6230 Peach Avenue, Van Nuys, CA, USA"
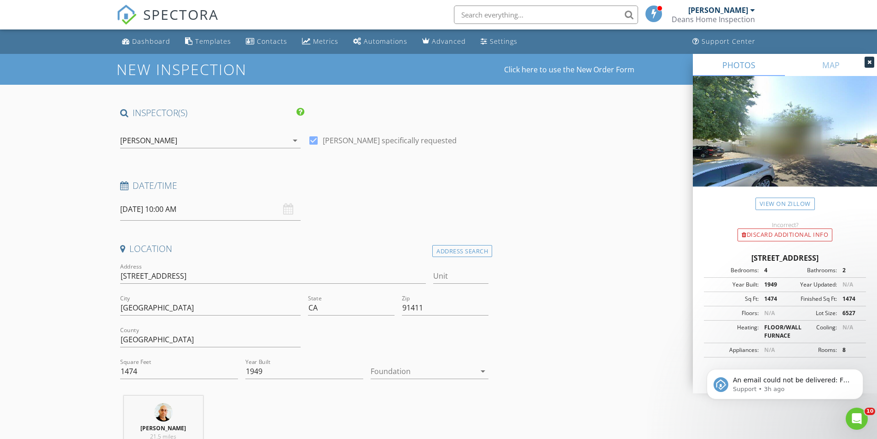
click at [379, 373] on div at bounding box center [422, 371] width 105 height 15
click at [392, 429] on div "Crawlspace" at bounding box center [429, 422] width 103 height 22
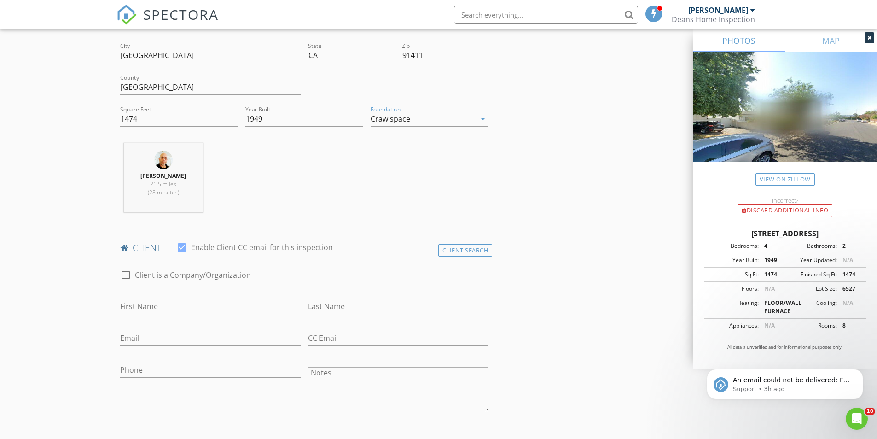
scroll to position [276, 0]
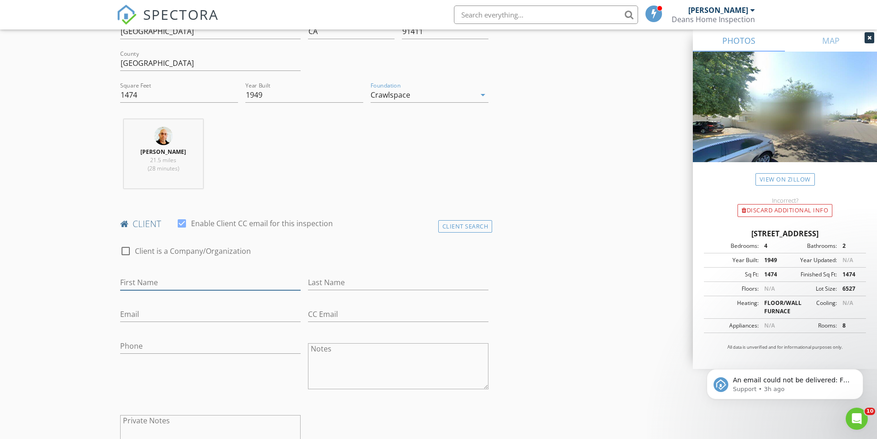
click at [138, 281] on input "First Name" at bounding box center [210, 282] width 180 height 15
type input "[PERSON_NAME]"
type input "Vaysleyb"
type input "[EMAIL_ADDRESS][DOMAIN_NAME]"
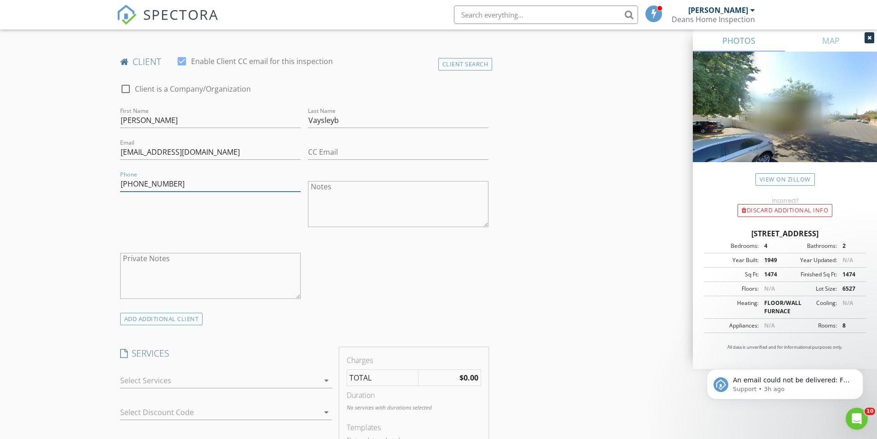
scroll to position [460, 0]
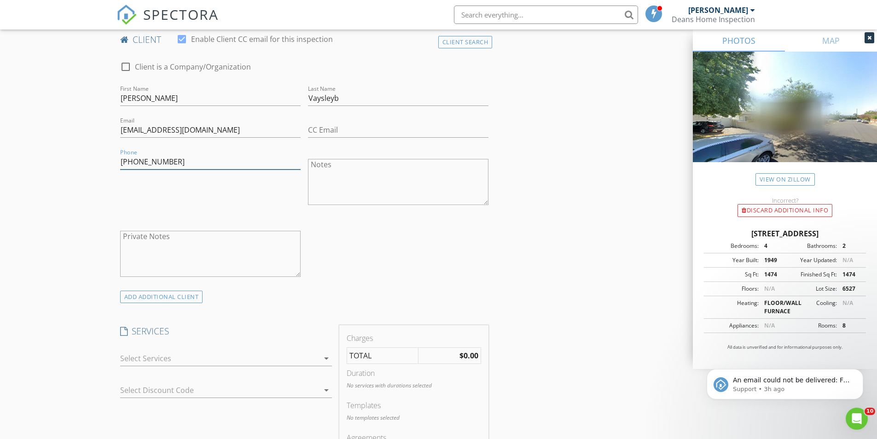
type input "[PHONE_NUMBER]"
click at [69, 191] on div "New Inspection Click here to use the New Order Form INSPECTOR(S) check_box Jere…" at bounding box center [438, 422] width 877 height 1656
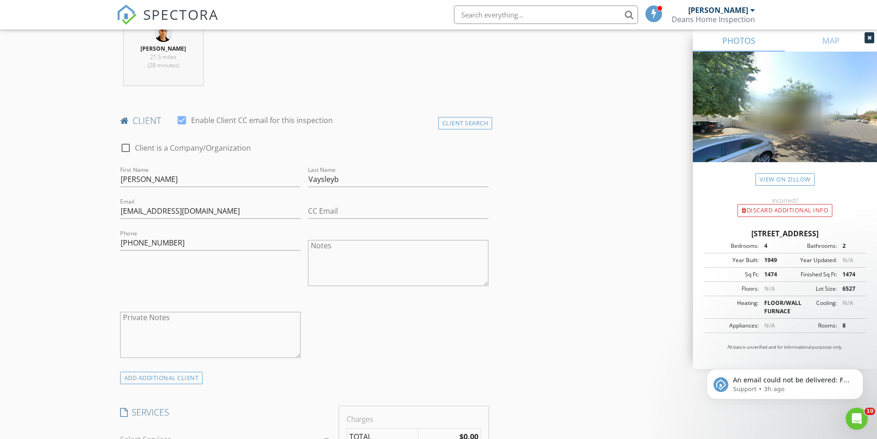
scroll to position [368, 0]
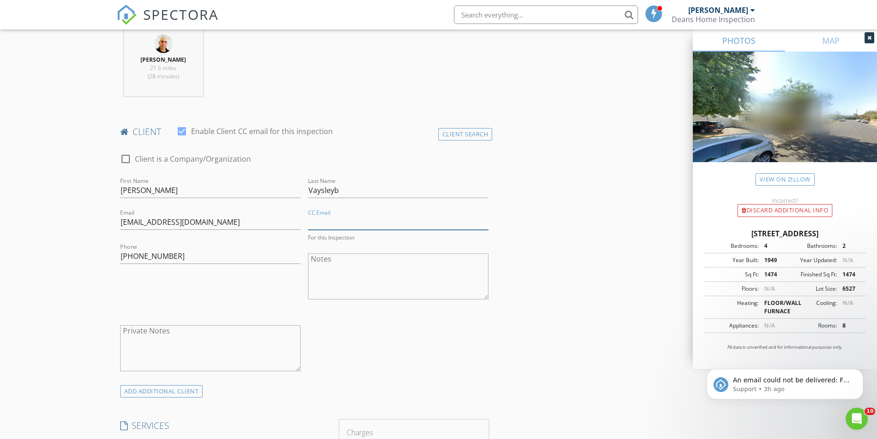
click at [328, 222] on input "CC Email" at bounding box center [398, 221] width 180 height 15
type input "[EMAIL_ADDRESS][DOMAIN_NAME]"
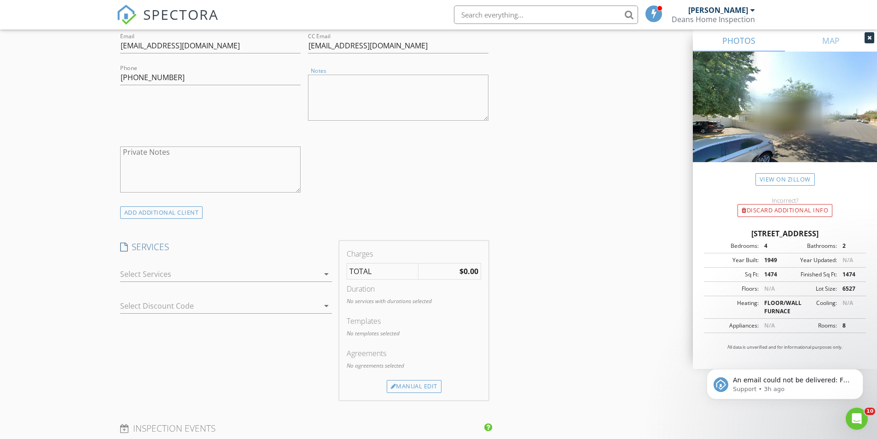
scroll to position [552, 0]
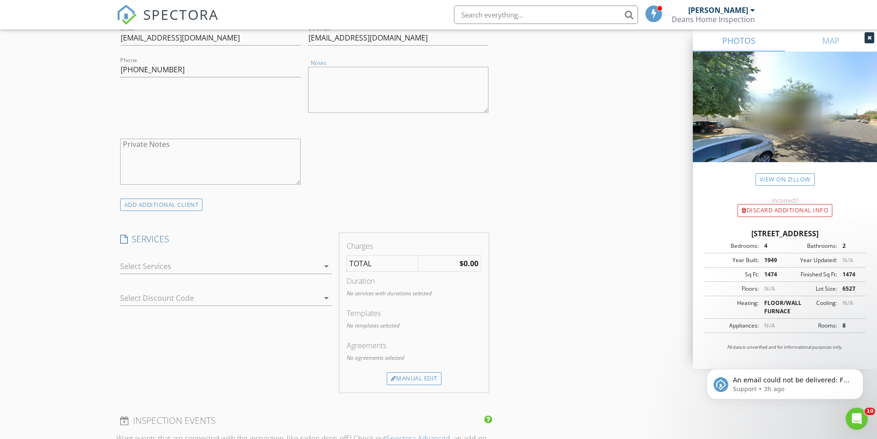
click at [126, 266] on div at bounding box center [219, 266] width 199 height 15
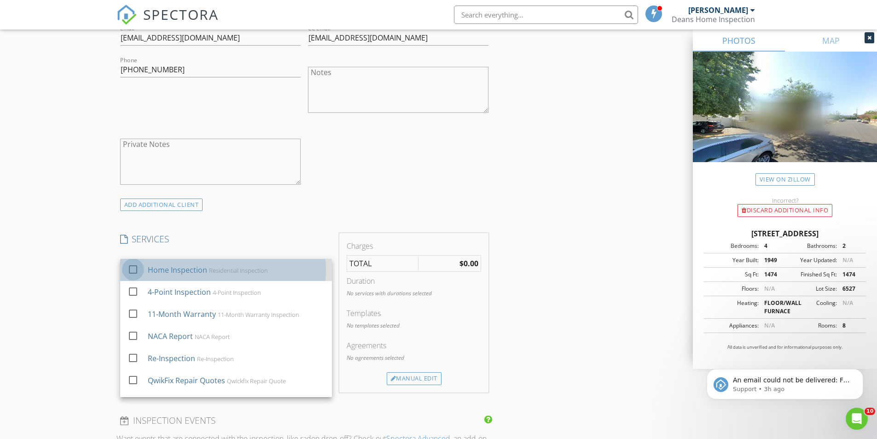
click at [129, 270] on div at bounding box center [133, 269] width 16 height 16
checkbox input "true"
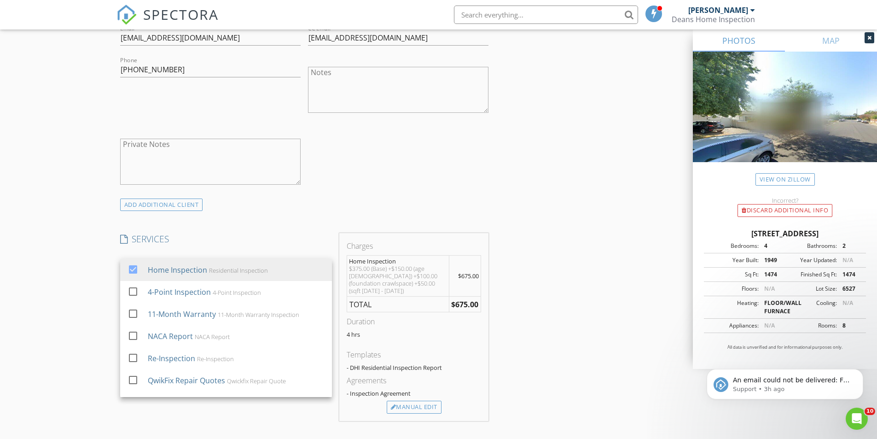
click at [85, 271] on div "New Inspection Click here to use the New Order Form INSPECTOR(S) check_box Jere…" at bounding box center [438, 344] width 877 height 1684
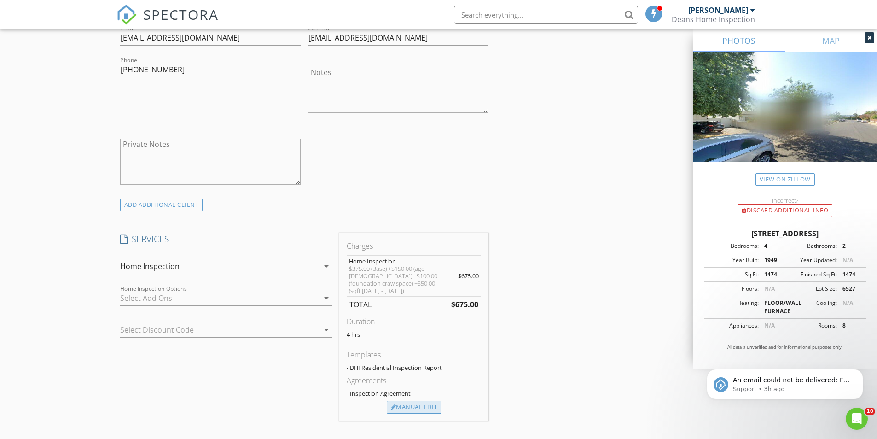
click at [422, 404] on div "Manual Edit" at bounding box center [414, 406] width 55 height 13
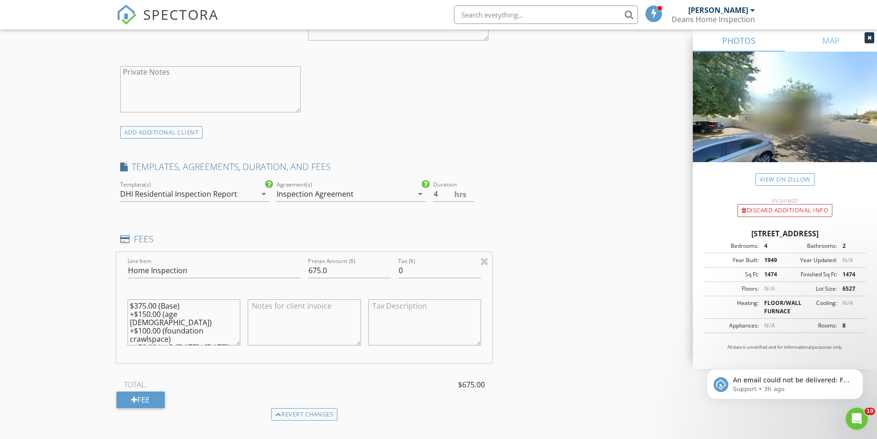
scroll to position [644, 0]
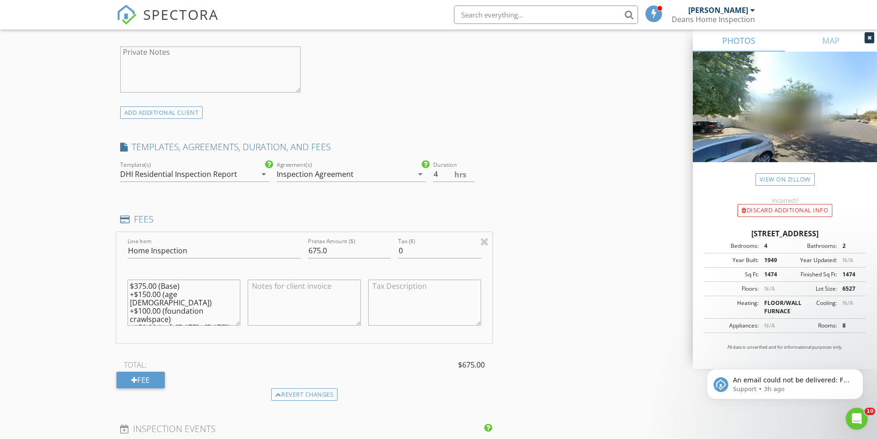
drag, startPoint x: 137, startPoint y: 287, endPoint x: 145, endPoint y: 285, distance: 8.4
click at [145, 285] on textarea "$375.00 (Base) +$150.00 (age 75 - 100) +$100.00 (foundation crawlspace) +$50.00…" at bounding box center [183, 302] width 113 height 46
click at [144, 295] on textarea "$300.00 (Base) +$150.00 (age 75 - 100) +$100.00 (foundation crawlspace) +$50.00…" at bounding box center [183, 302] width 113 height 46
click at [183, 311] on textarea "$300.00 (Base) +$100.00 (age 75 - 100) +$100.00 (foundation crawlspace) +$50.00…" at bounding box center [183, 302] width 113 height 46
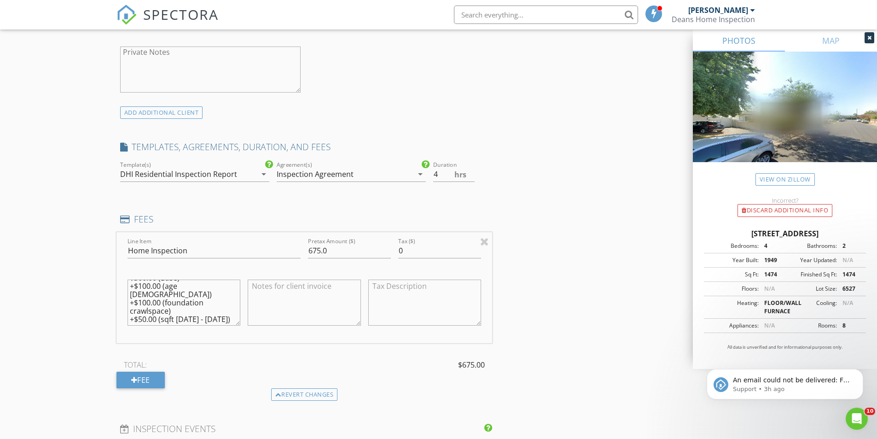
drag, startPoint x: 225, startPoint y: 312, endPoint x: 126, endPoint y: 313, distance: 98.5
click at [126, 313] on div "$300.00 (Base) +$100.00 (age 75 - 100) +$100.00 (foundation crawlspace) +$50.00…" at bounding box center [184, 303] width 121 height 72
click at [176, 307] on textarea "$300.00 (Base) +$100.00 (age [DEMOGRAPHIC_DATA]) +$100.00 (foundation crawlspac…" at bounding box center [183, 302] width 113 height 46
type textarea "$300.00 (Base) +$100.00 (age [DEMOGRAPHIC_DATA]) +$100.00 (foundation crawlspac…"
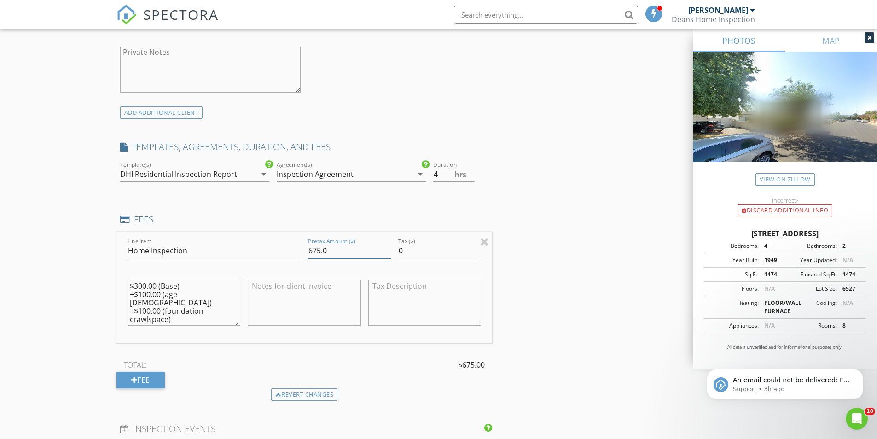
drag, startPoint x: 331, startPoint y: 252, endPoint x: 279, endPoint y: 249, distance: 51.6
click at [280, 250] on div "Line Item Home Inspection Pretax Amount ($) 675.0 Tax ($) 0 $300.00 (Base) +$10…" at bounding box center [304, 287] width 376 height 111
click at [346, 245] on input "500" at bounding box center [349, 250] width 83 height 15
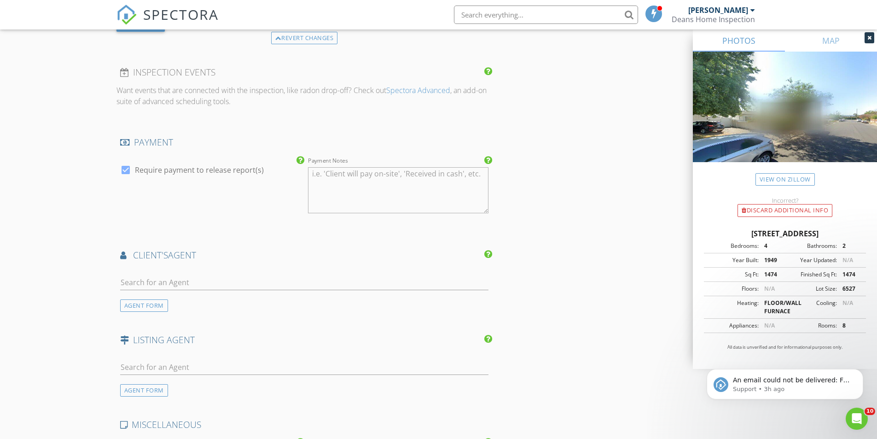
scroll to position [1012, 0]
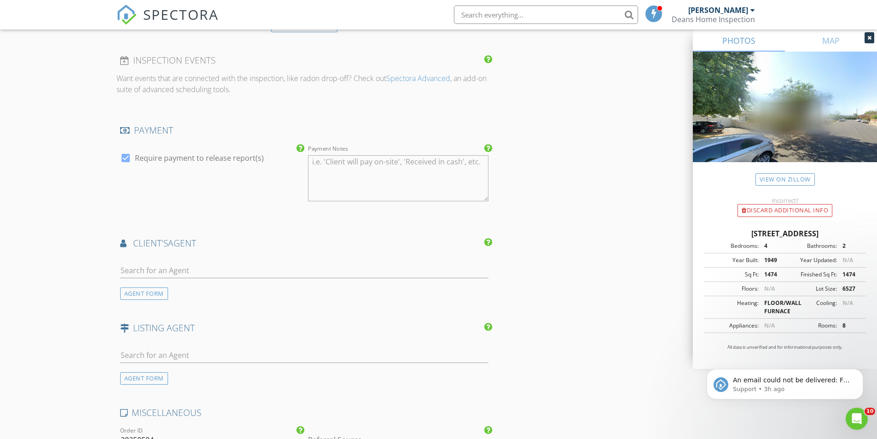
type input "500.00"
click at [148, 270] on input "text" at bounding box center [304, 270] width 369 height 15
type input "[PERSON_NAME]"
click at [190, 286] on div "[PERSON_NAME]" at bounding box center [174, 290] width 57 height 11
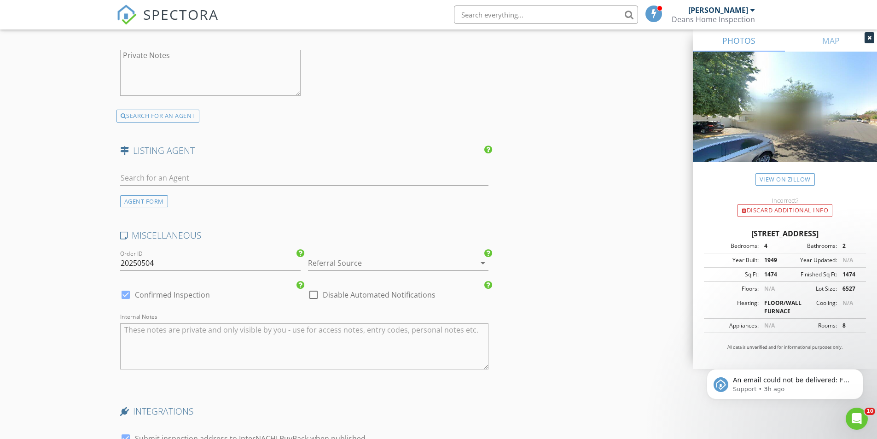
scroll to position [1427, 0]
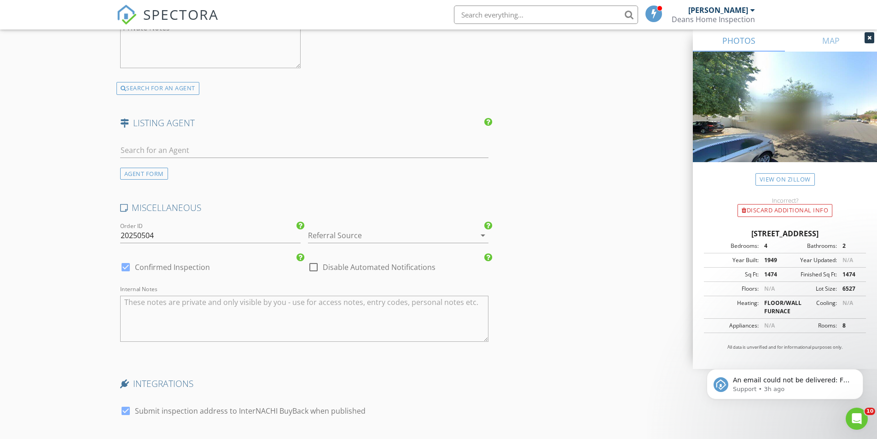
click at [369, 235] on div at bounding box center [385, 235] width 155 height 15
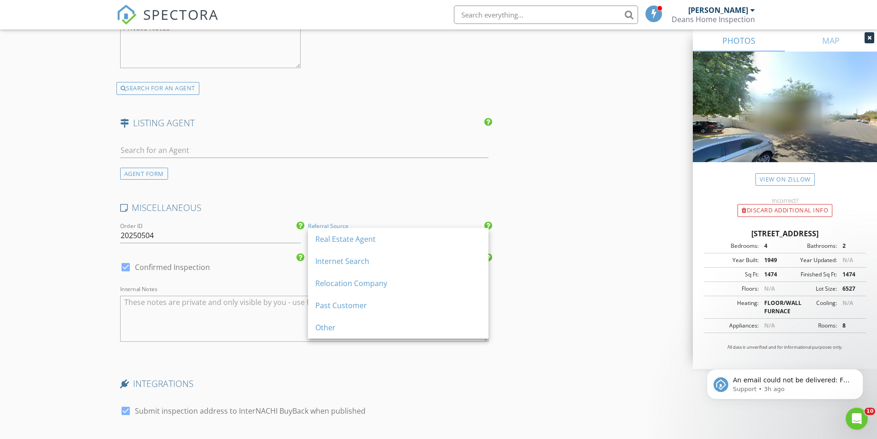
click at [369, 235] on div "Real Estate Agent" at bounding box center [398, 238] width 166 height 11
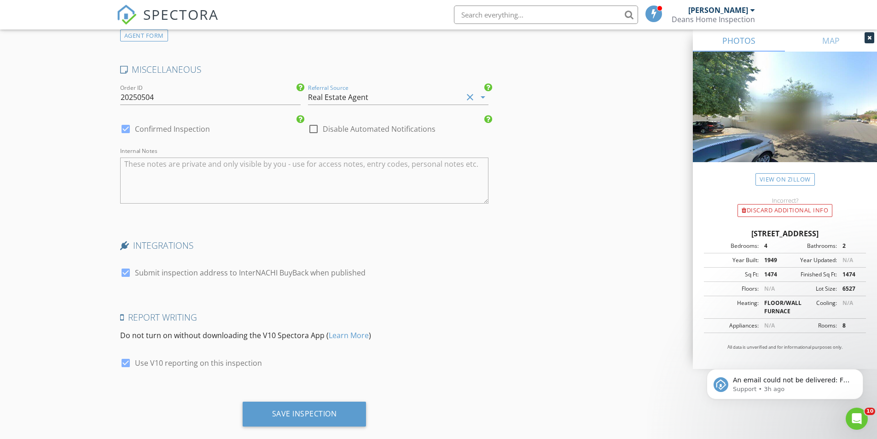
scroll to position [1581, 0]
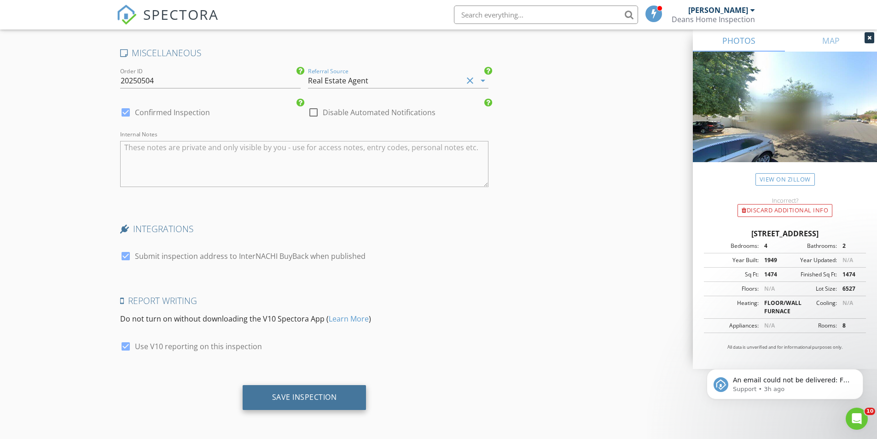
click at [304, 394] on div "Save Inspection" at bounding box center [304, 396] width 65 height 9
